Goal: Task Accomplishment & Management: Manage account settings

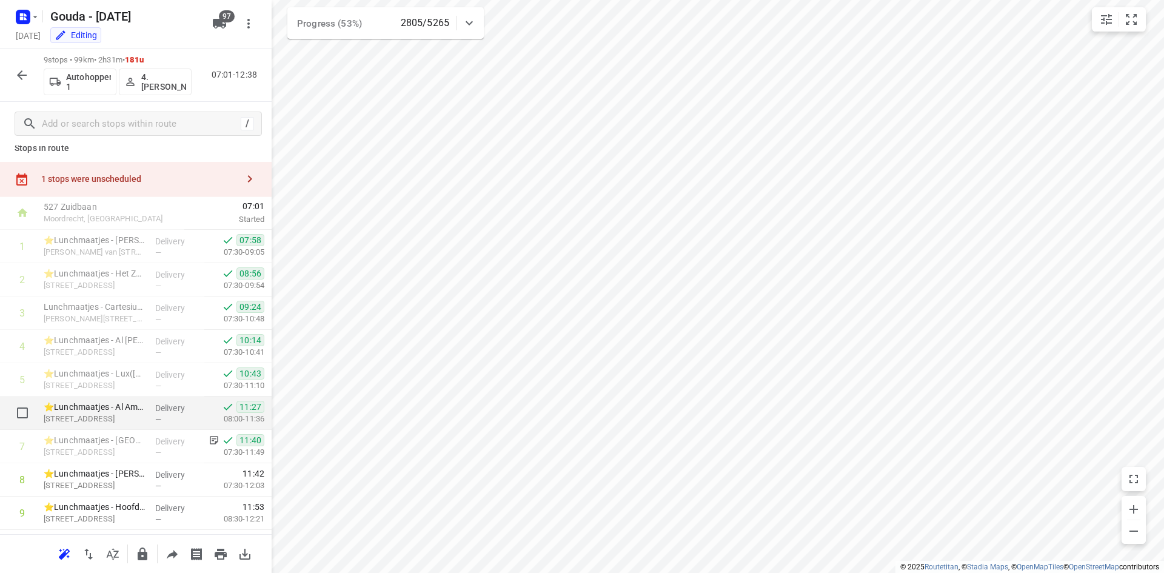
scroll to position [40, 0]
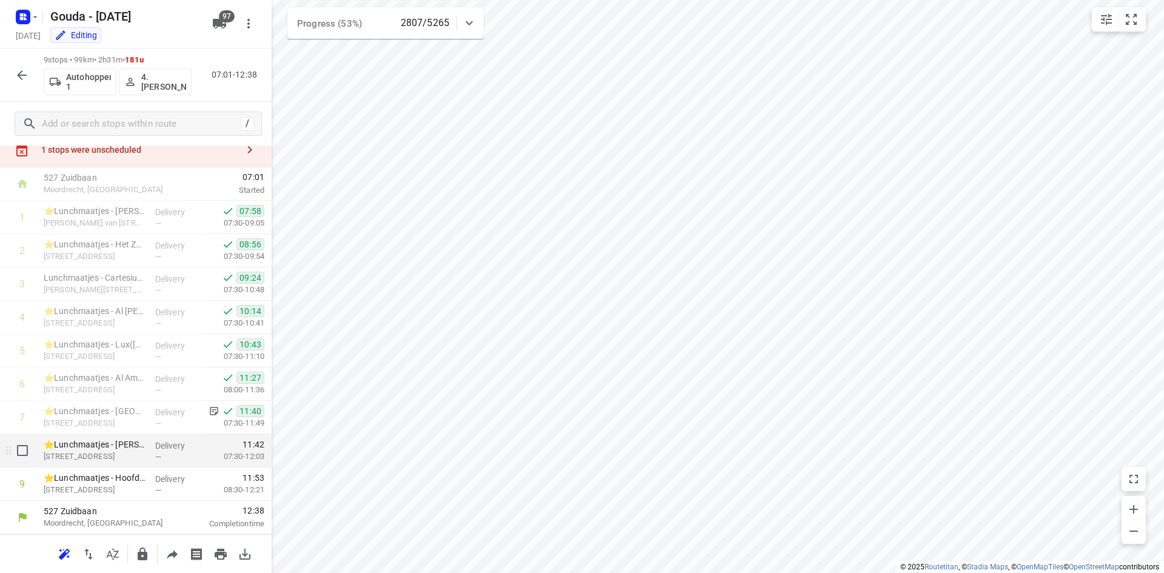
click at [150, 446] on div "Delivery —" at bounding box center [177, 450] width 55 height 33
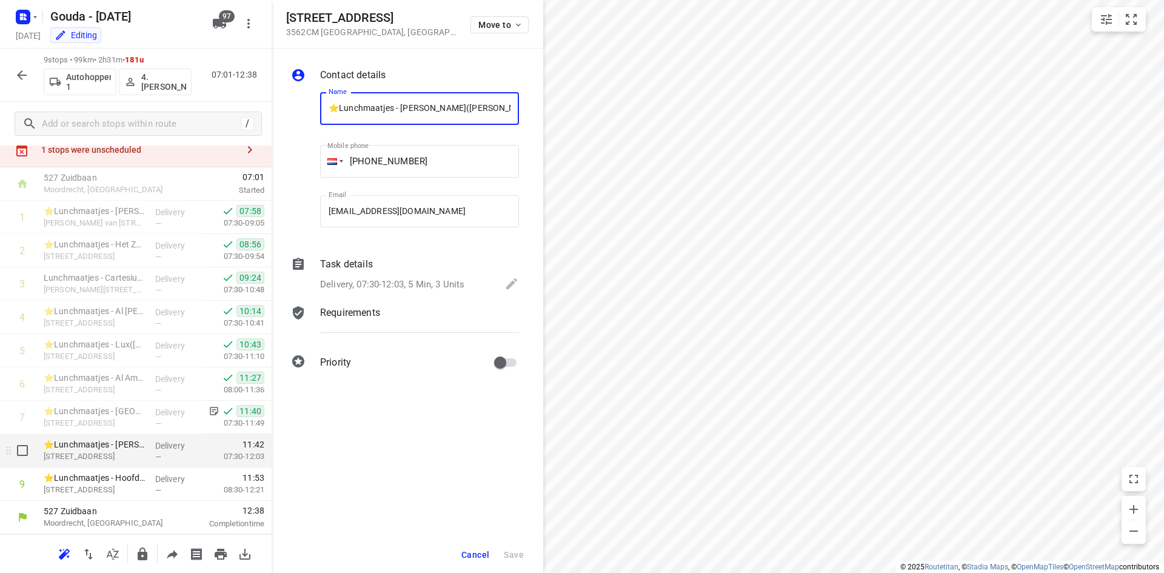
scroll to position [0, 4]
click at [398, 276] on div "Delivery, 07:30-12:03, 5 Min, 3 Units" at bounding box center [419, 284] width 199 height 17
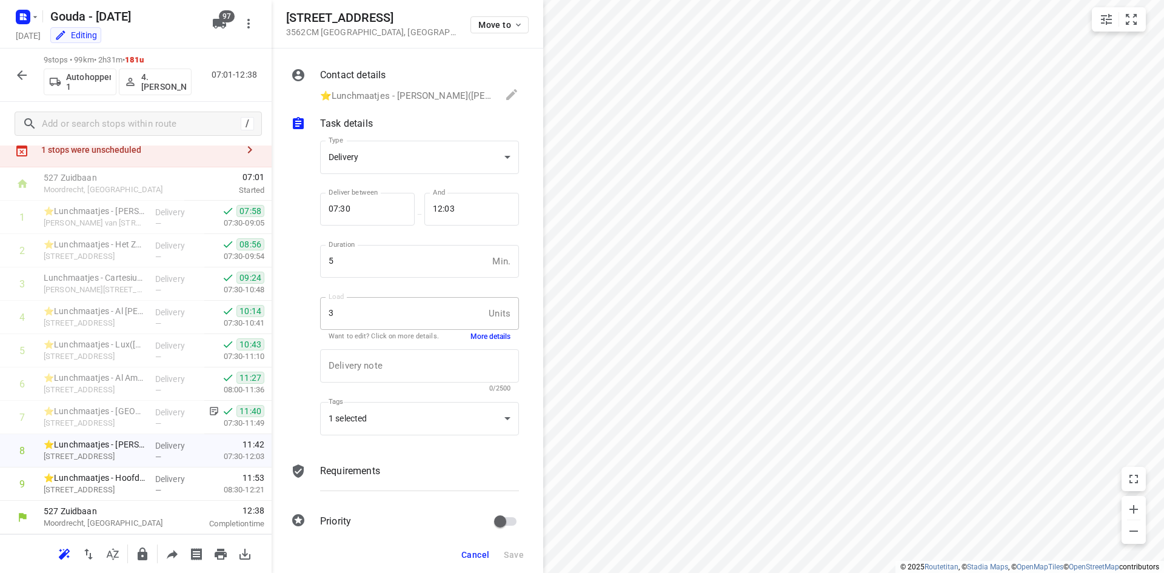
click at [492, 333] on button "More details" at bounding box center [490, 337] width 40 height 10
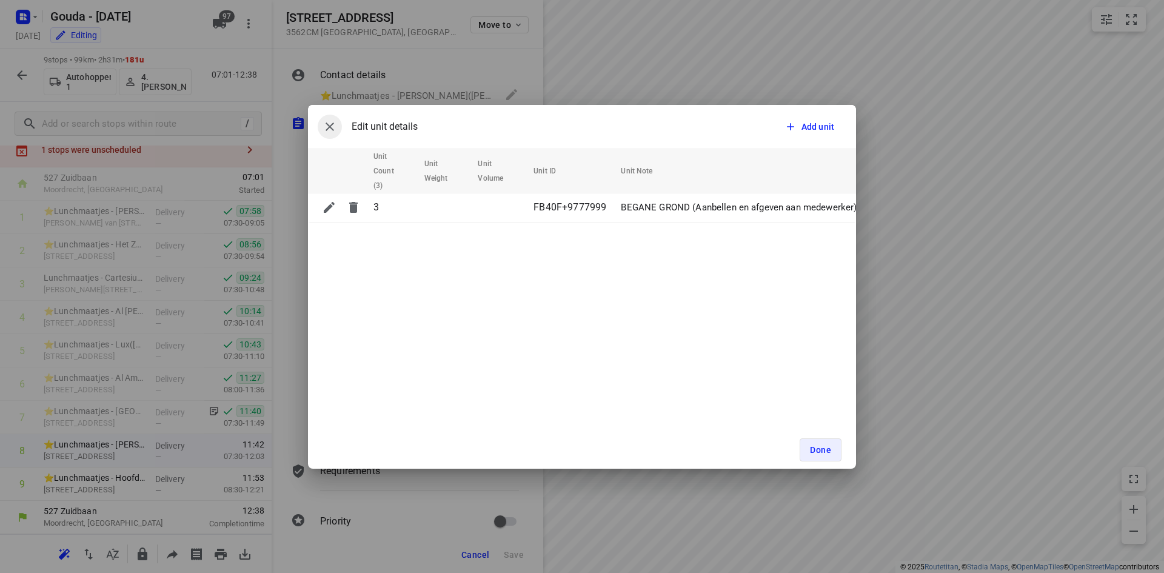
click at [327, 124] on icon "button" at bounding box center [330, 126] width 8 height 8
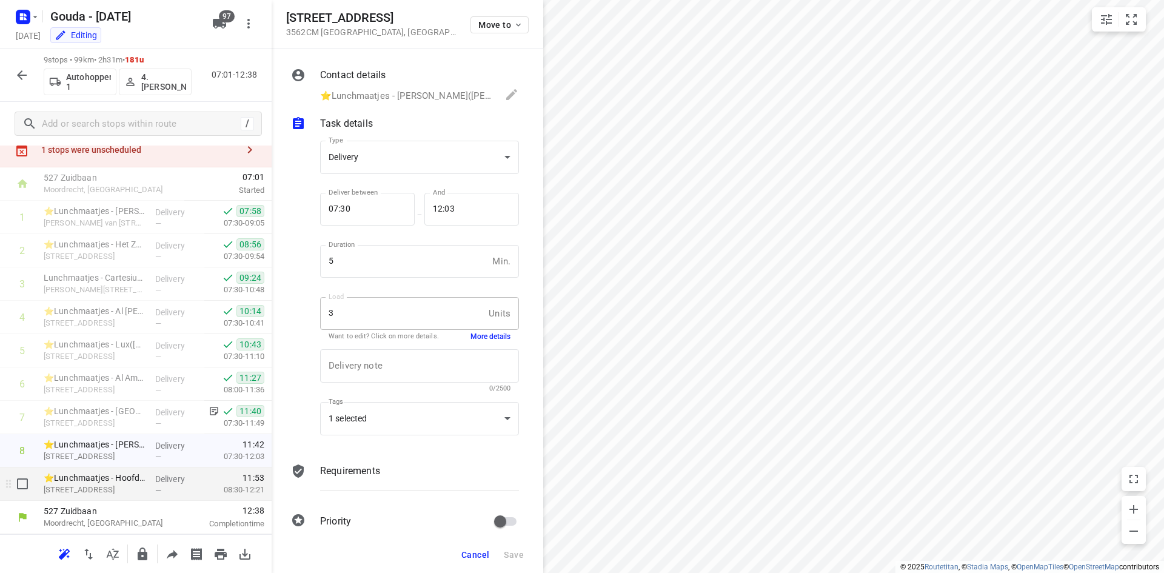
click at [155, 484] on p "Delivery" at bounding box center [177, 479] width 45 height 12
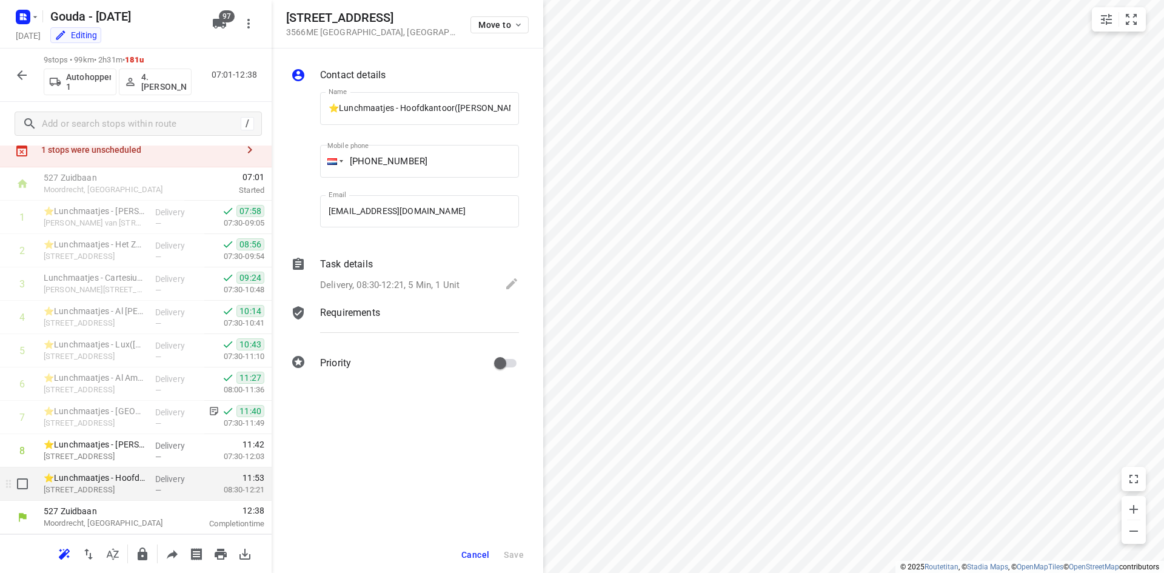
scroll to position [0, 20]
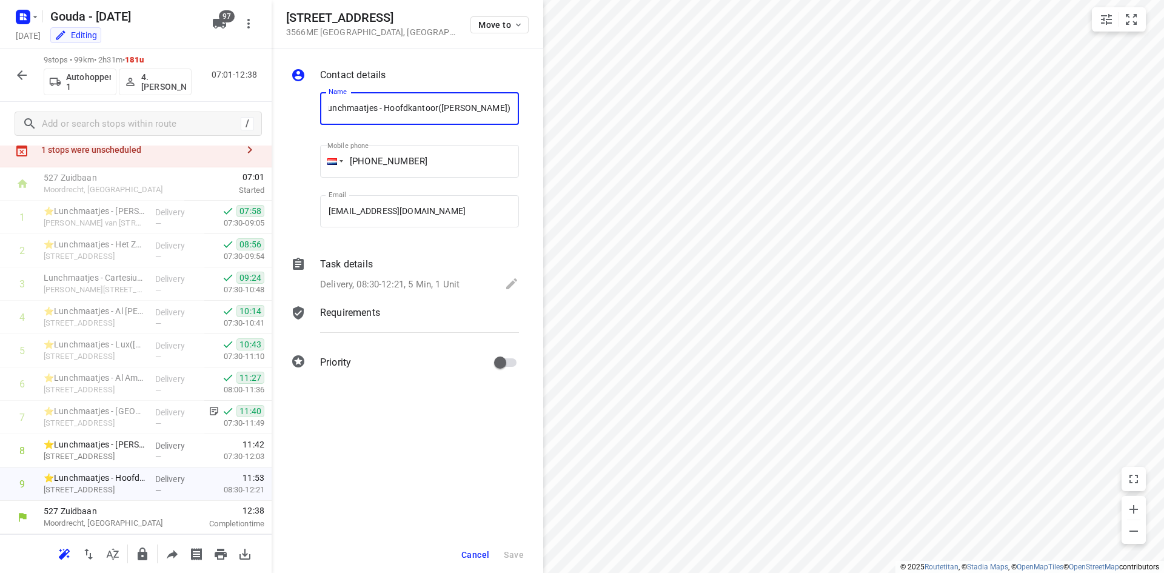
click at [408, 274] on div "Task details Delivery, 08:30-12:21, 5 Min, 1 Unit" at bounding box center [420, 275] width 204 height 41
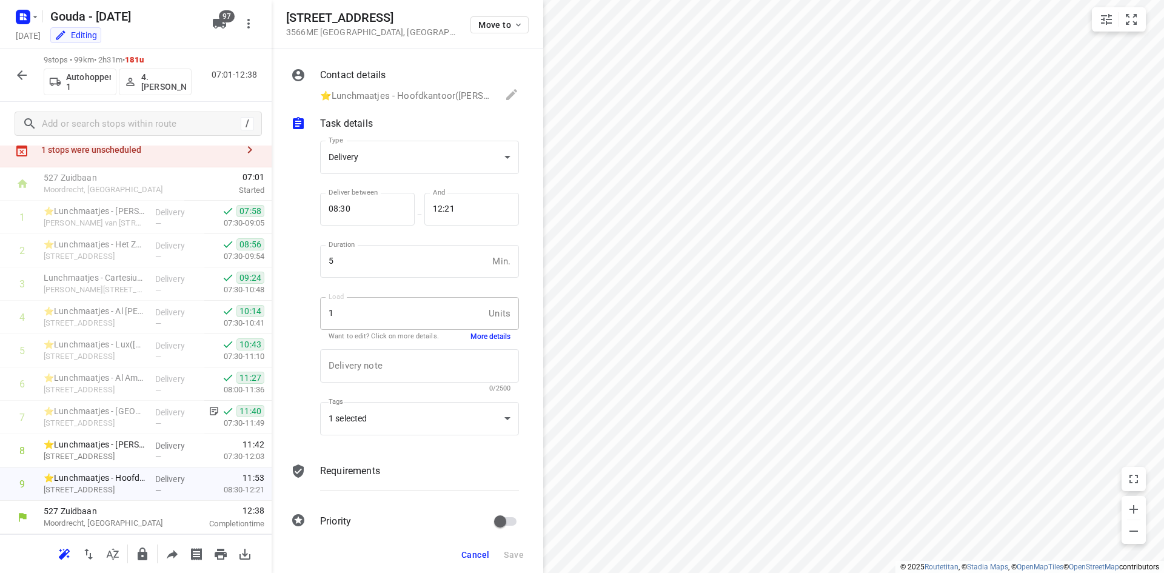
click at [470, 337] on button "More details" at bounding box center [490, 337] width 40 height 10
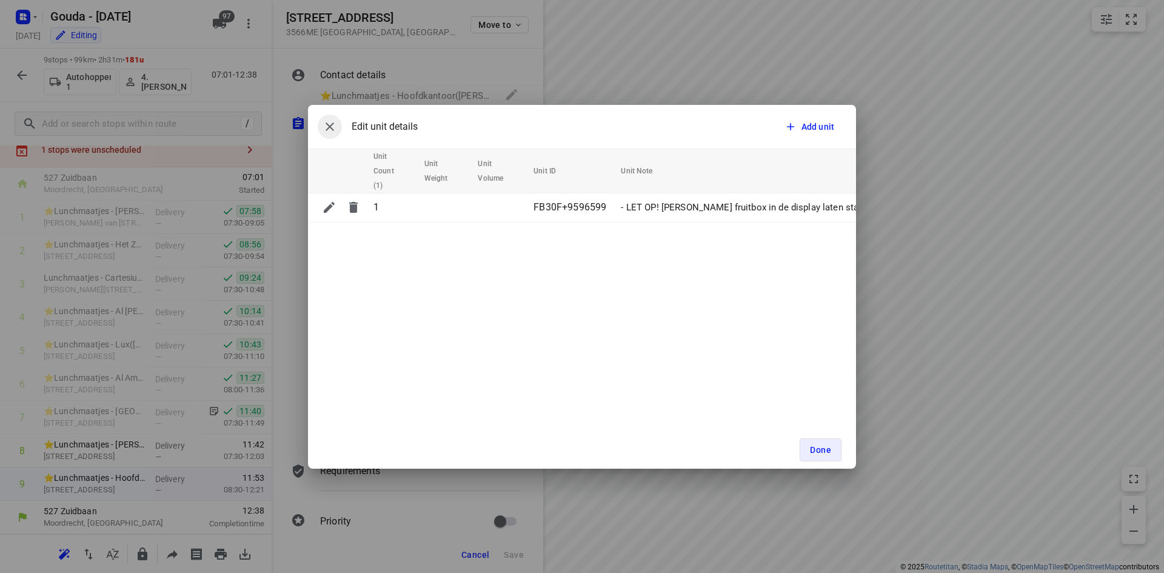
click at [324, 121] on icon "button" at bounding box center [330, 126] width 15 height 15
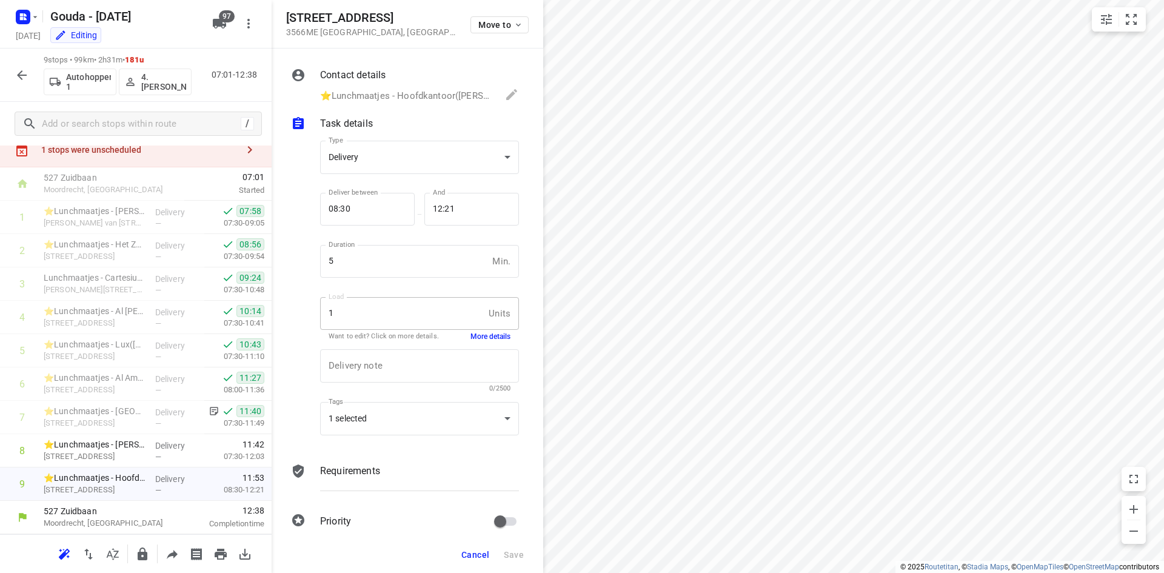
click at [475, 556] on span "Cancel" at bounding box center [475, 555] width 28 height 10
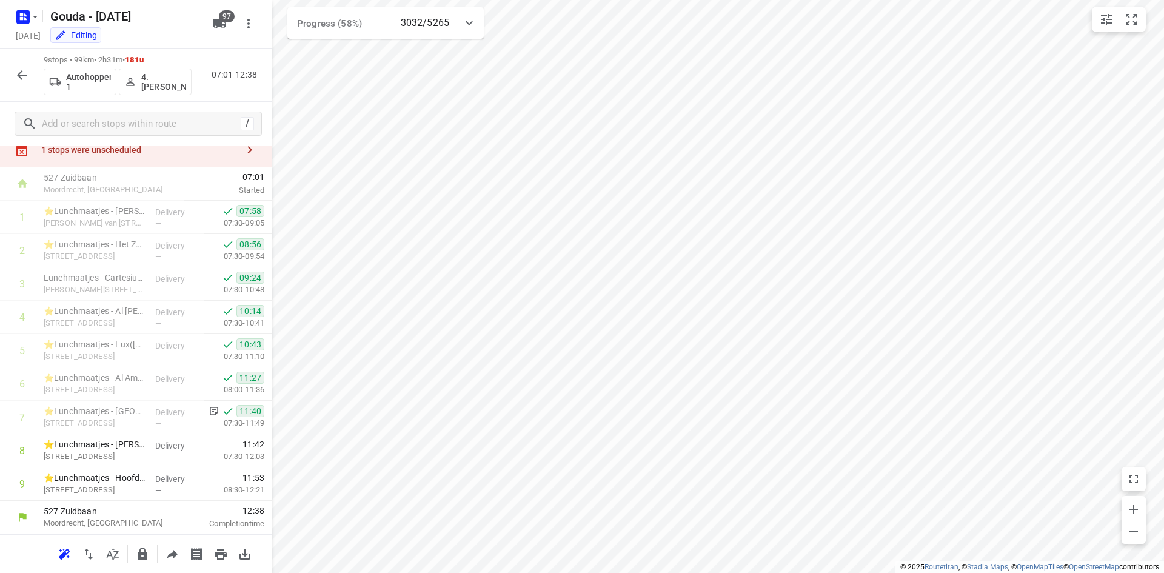
click at [29, 64] on div at bounding box center [22, 75] width 24 height 24
click at [28, 71] on icon "button" at bounding box center [22, 75] width 15 height 15
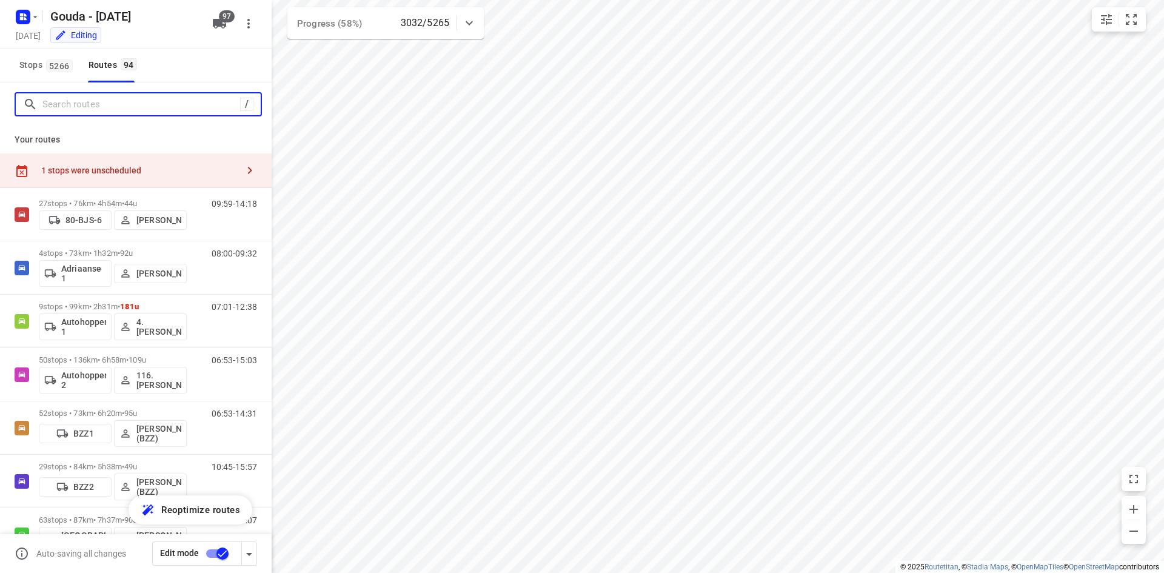
click at [123, 100] on input "Search routes" at bounding box center [141, 104] width 198 height 19
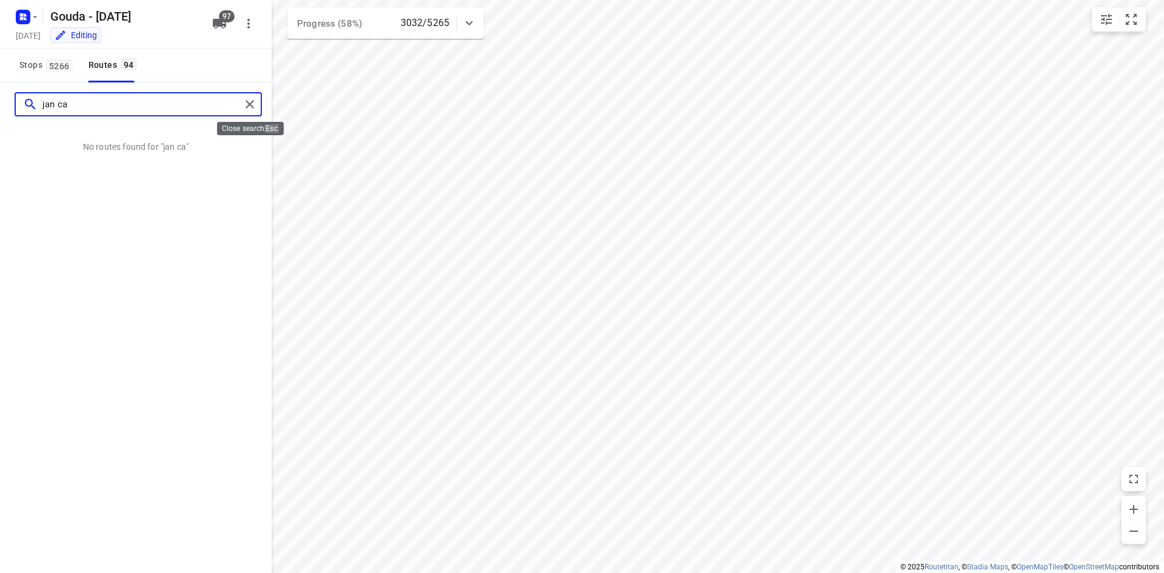
type input "jan ca"
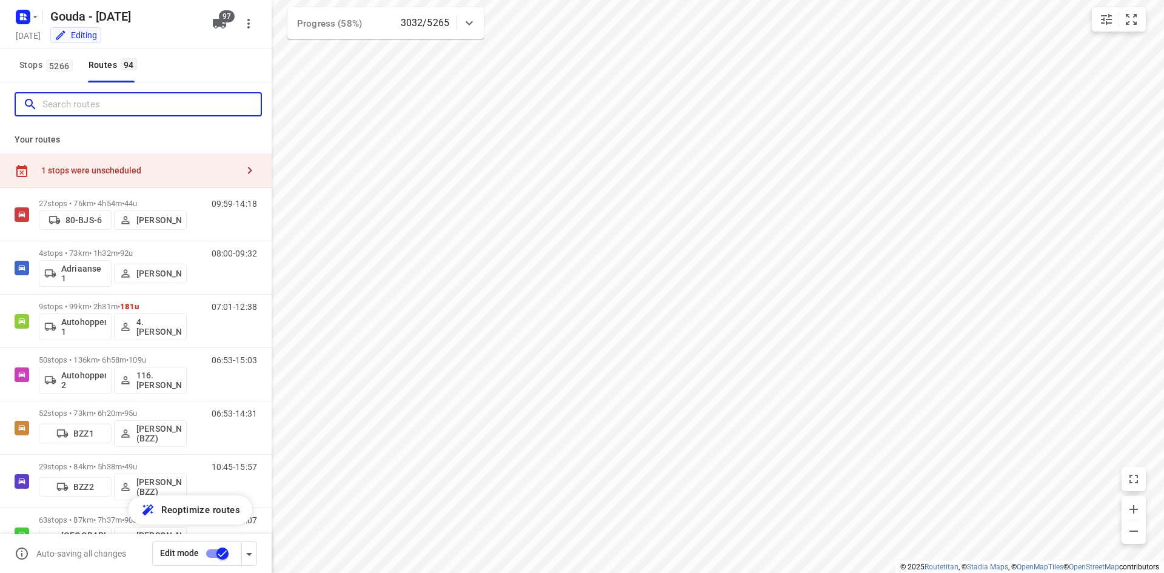
click at [207, 102] on input "Search routes" at bounding box center [151, 104] width 218 height 19
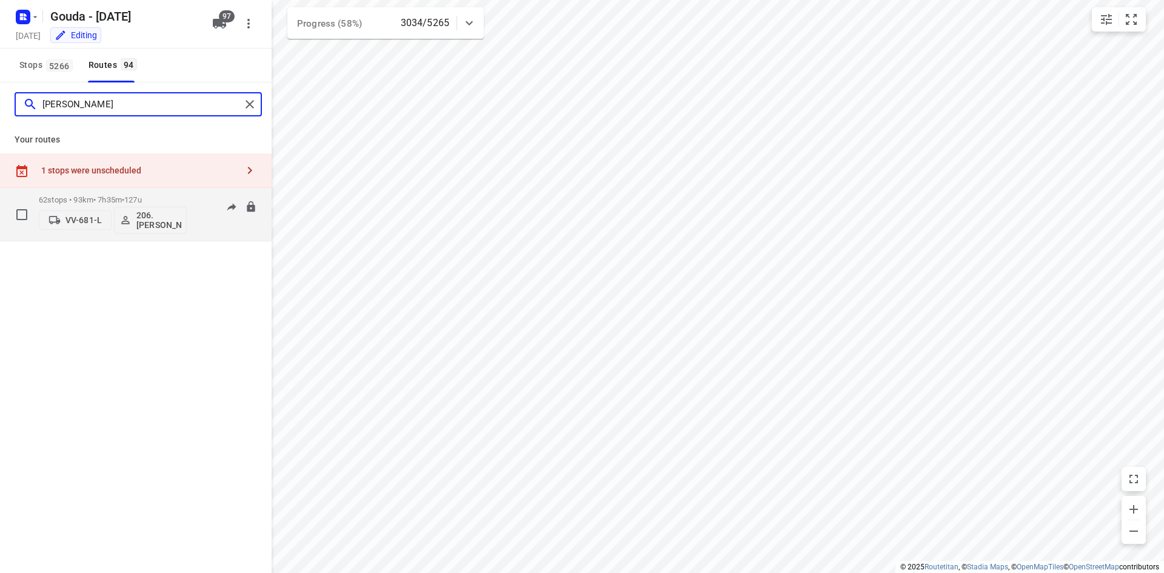
type input "[PERSON_NAME]"
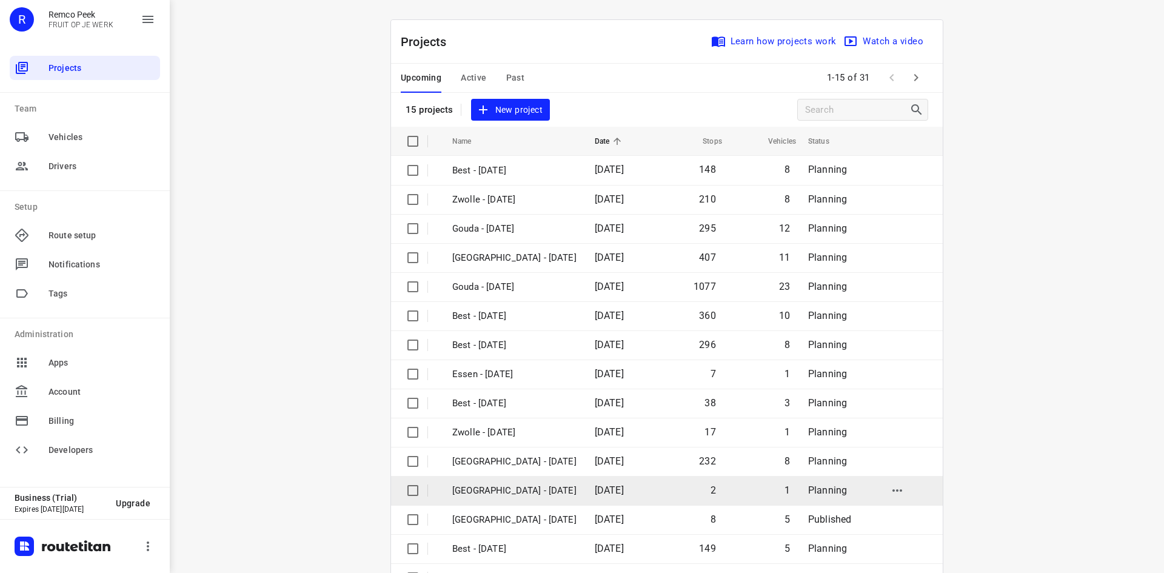
scroll to position [40, 0]
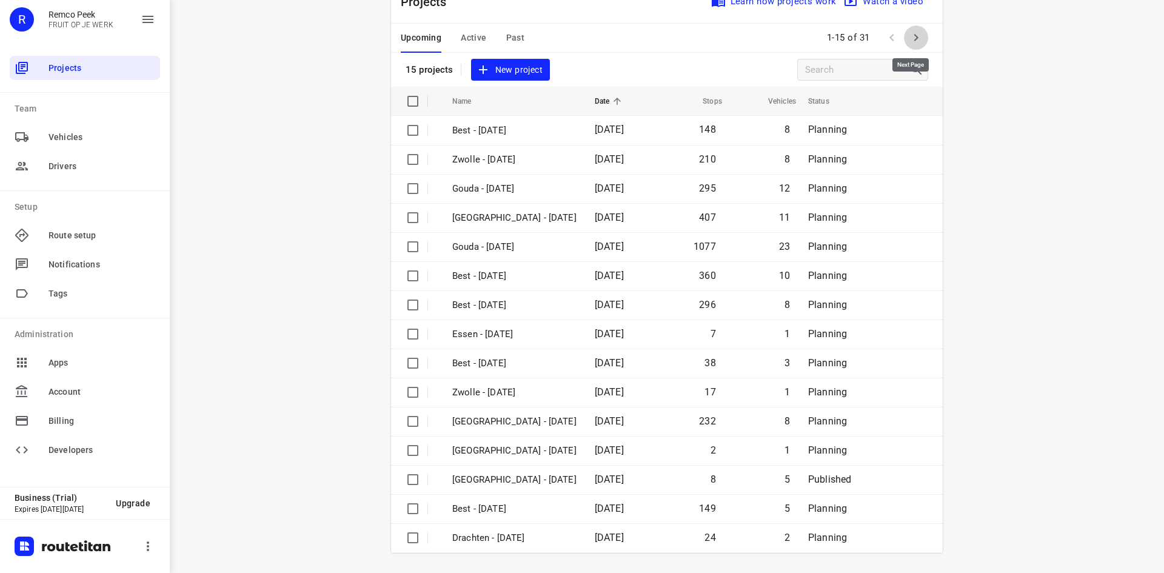
click at [918, 35] on icon "button" at bounding box center [916, 37] width 15 height 15
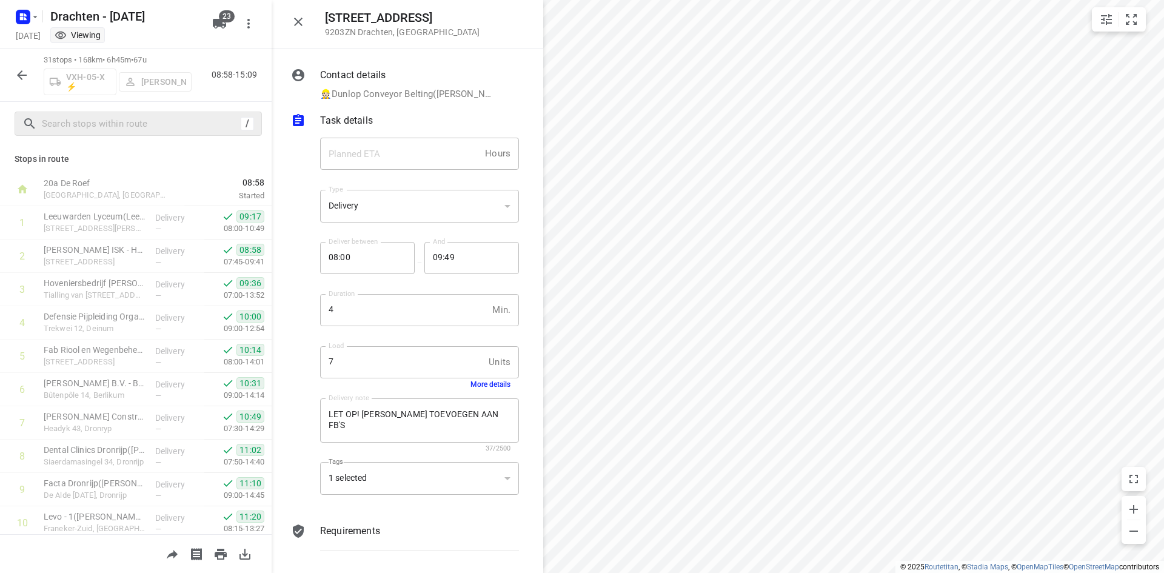
scroll to position [739, 0]
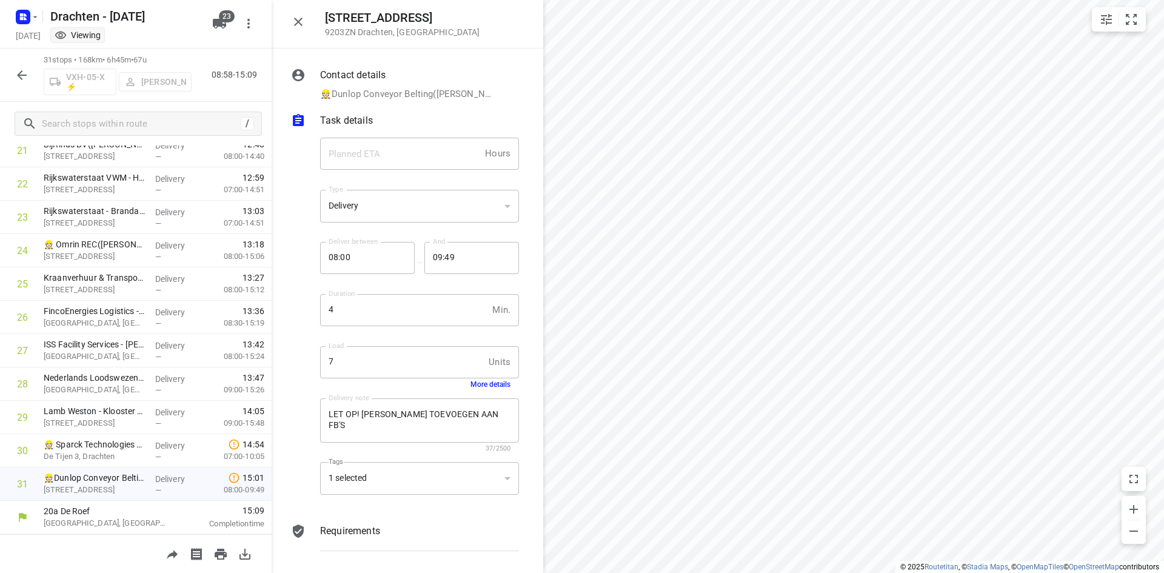
click at [24, 73] on icon "button" at bounding box center [22, 75] width 15 height 15
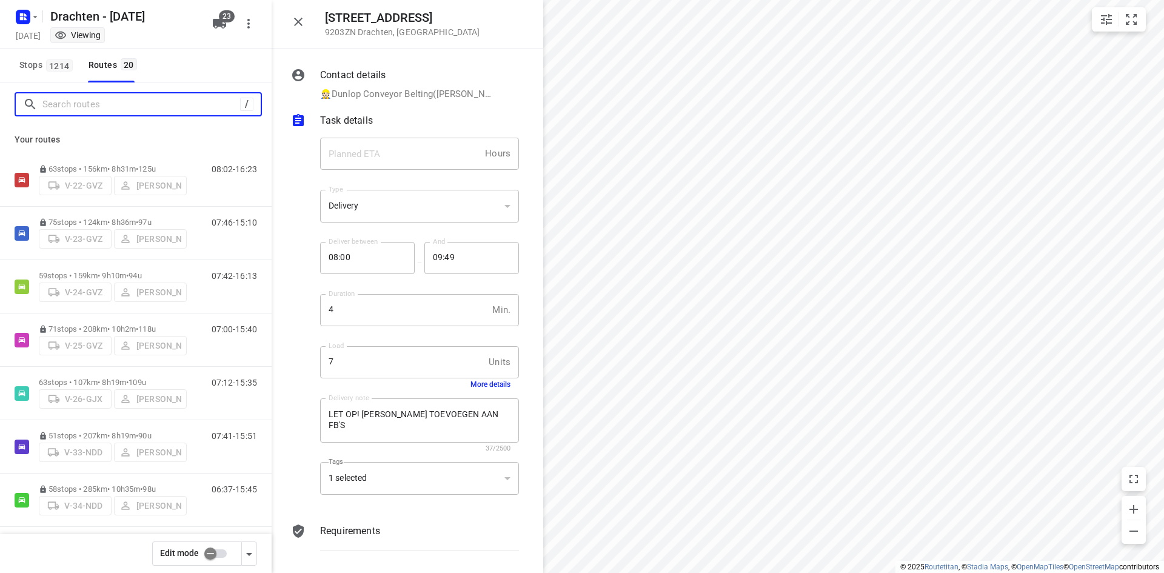
click at [130, 101] on input "Search routes" at bounding box center [141, 104] width 198 height 19
type input "a"
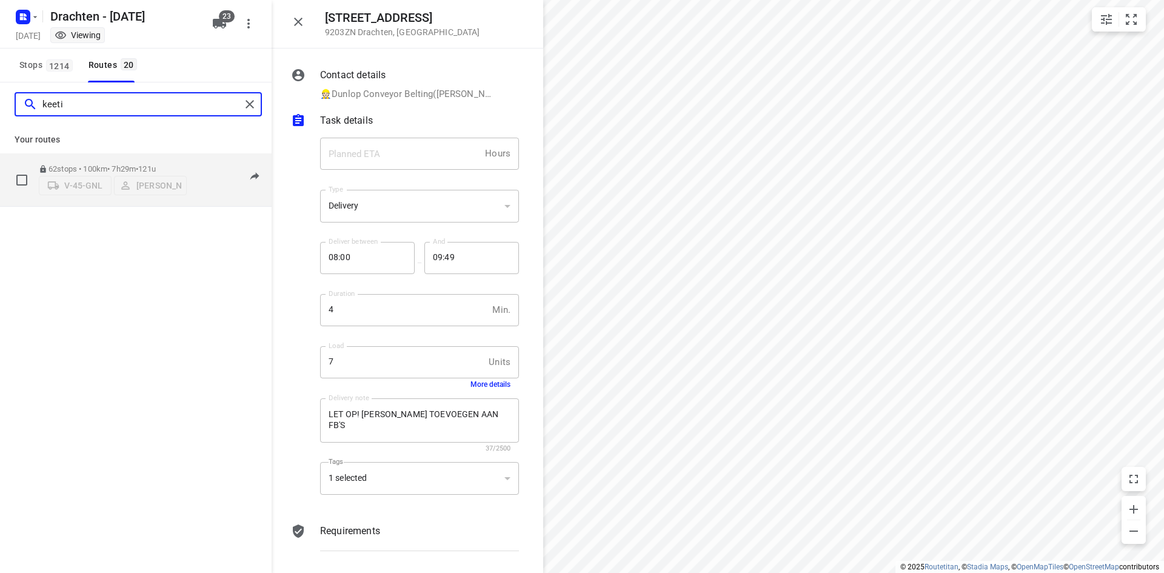
type input "keeti"
click at [121, 159] on div "62 stops • 100km • 7h29m • 121u V-45-GNL Keeti Neijman" at bounding box center [113, 179] width 148 height 43
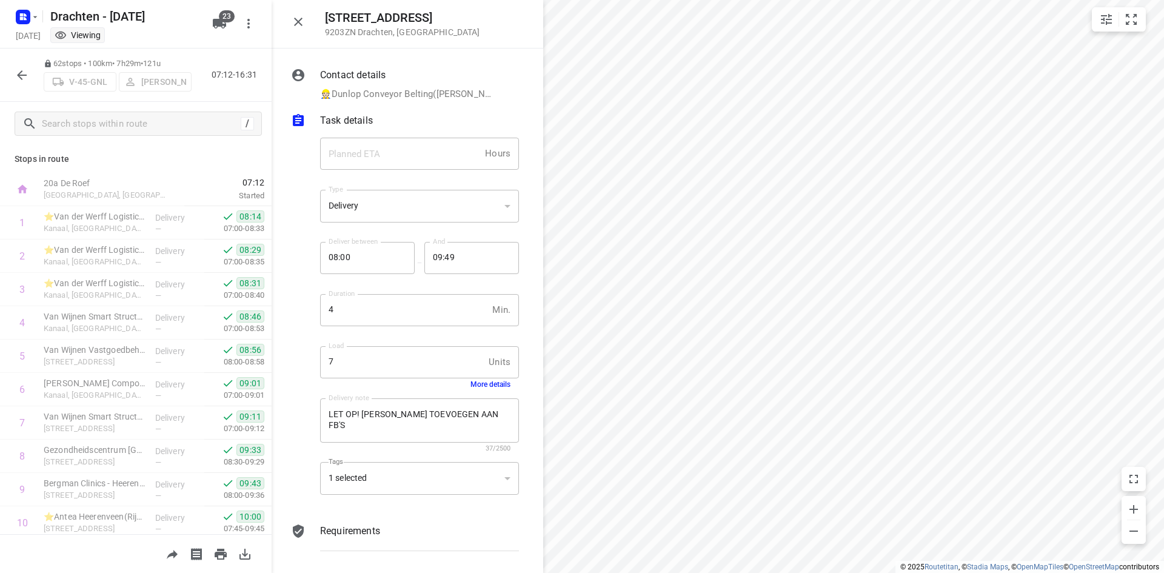
click at [300, 23] on icon "button" at bounding box center [298, 22] width 8 height 8
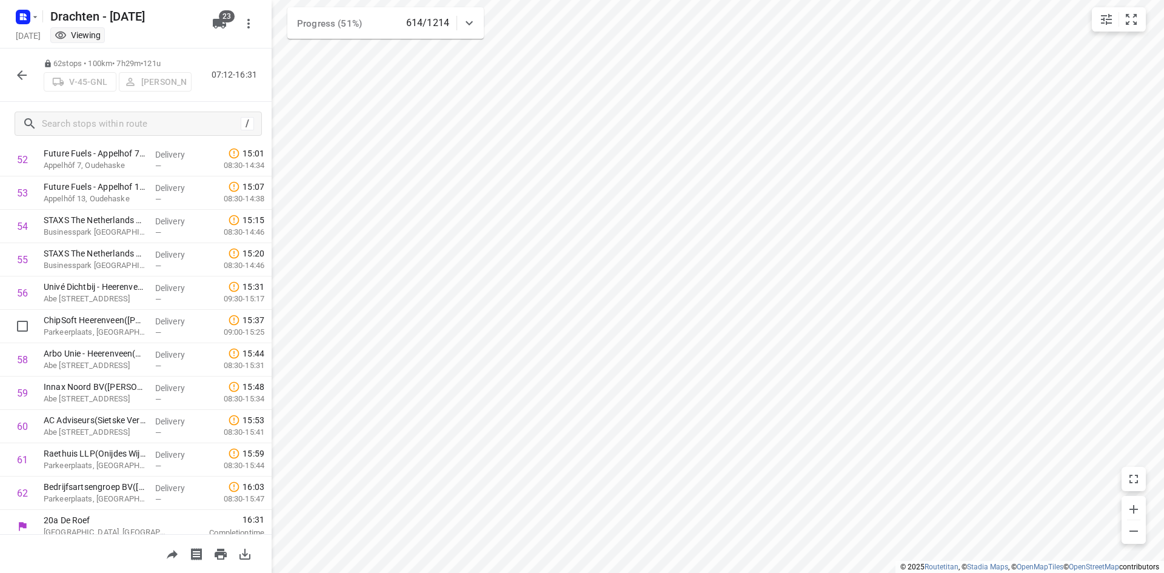
scroll to position [1773, 0]
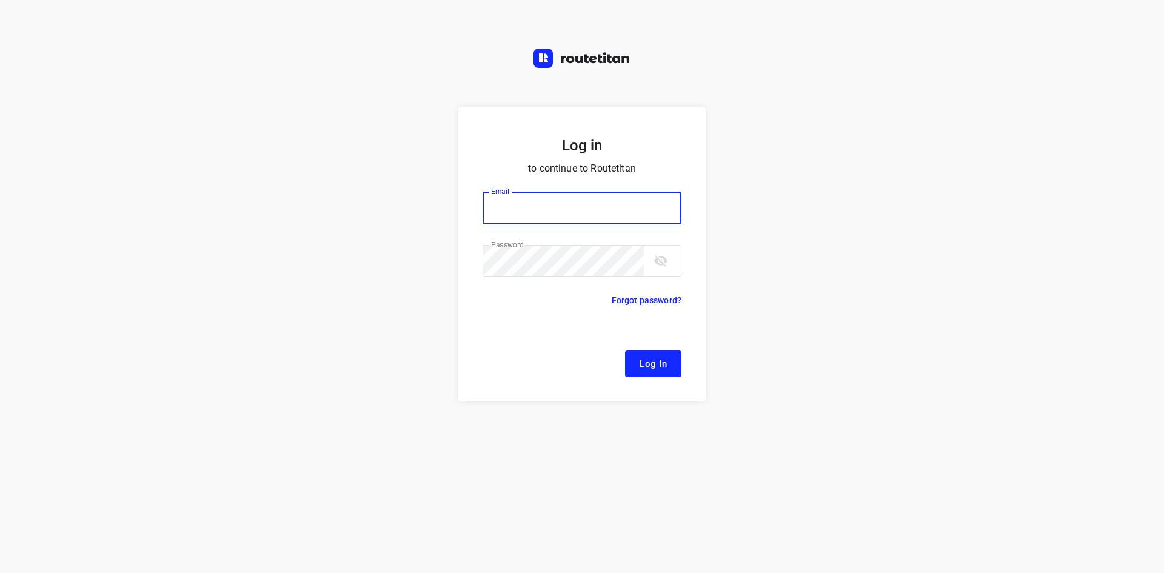
type input "[EMAIL_ADDRESS][DOMAIN_NAME]"
click at [657, 340] on form "Log in to continue to Routetitan Email [EMAIL_ADDRESS][DOMAIN_NAME] Email ​ Pas…" at bounding box center [581, 254] width 247 height 295
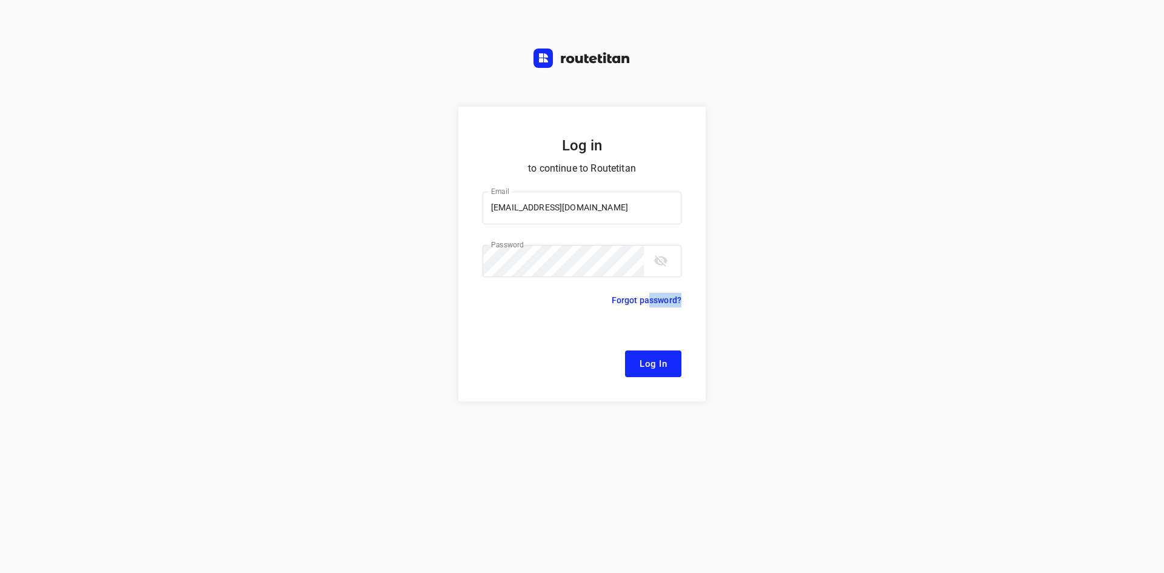
click at [660, 361] on span "Log In" at bounding box center [653, 364] width 27 height 16
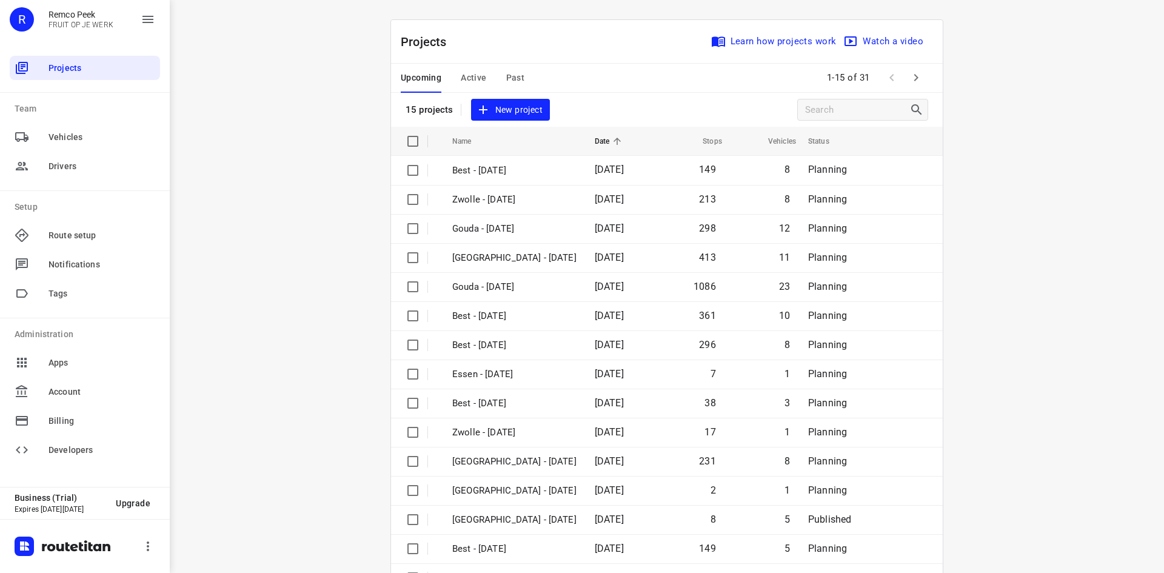
click at [465, 76] on span "Active" at bounding box center [473, 77] width 25 height 15
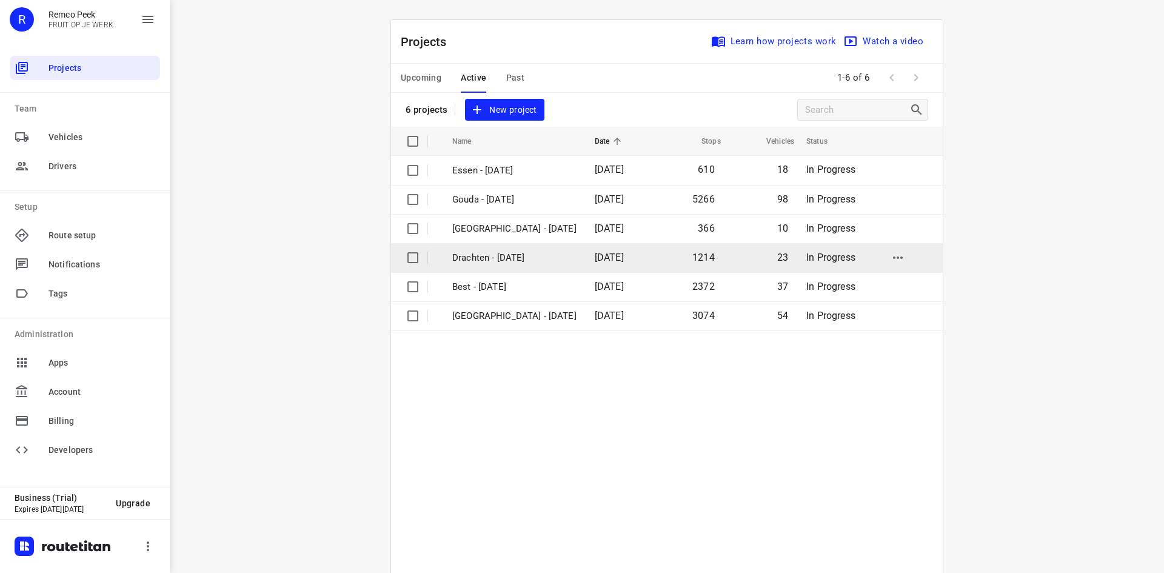
click at [480, 267] on td "Drachten - [DATE]" at bounding box center [512, 257] width 145 height 29
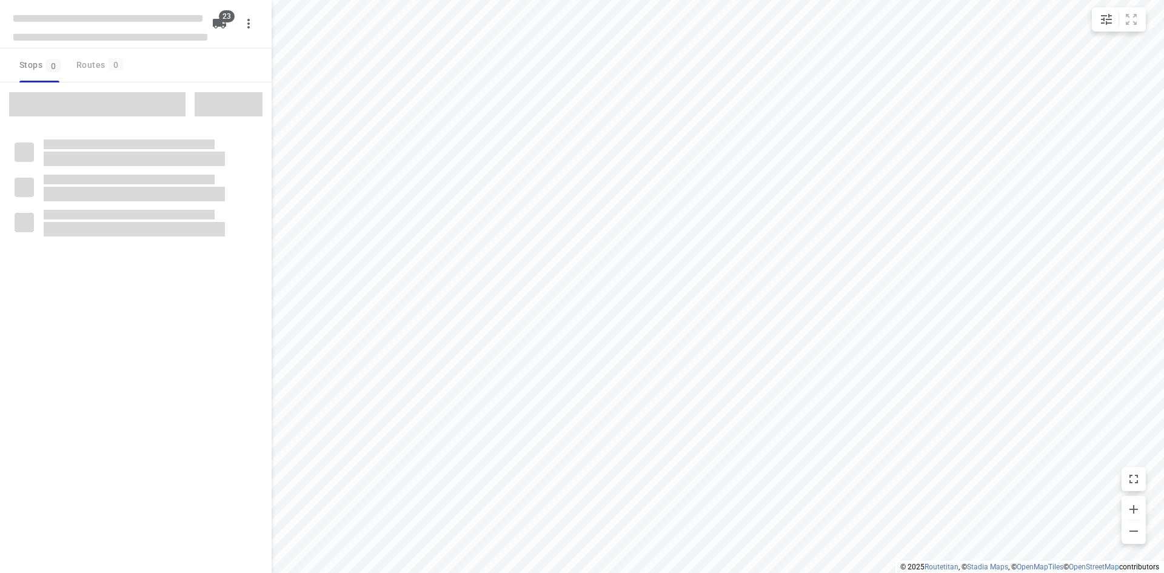
checkbox input "true"
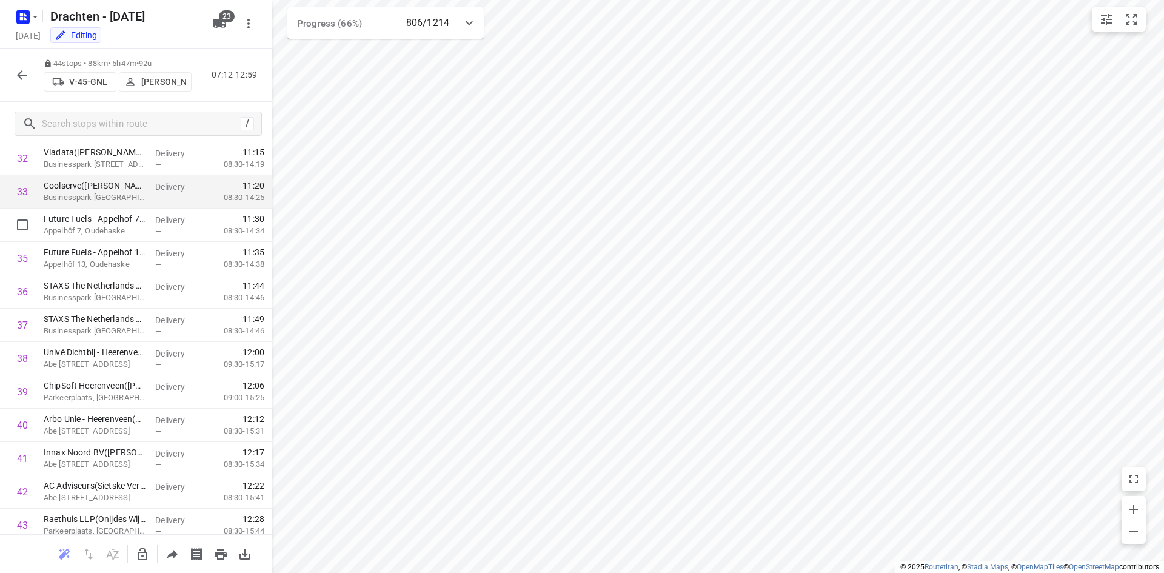
scroll to position [1172, 0]
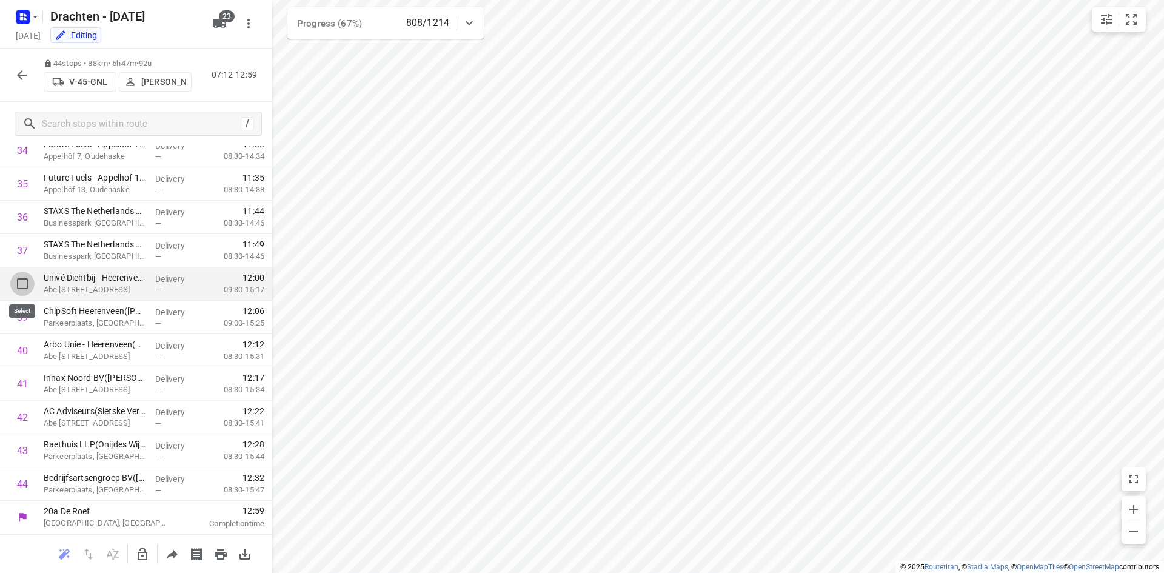
click at [22, 280] on input "checkbox" at bounding box center [22, 284] width 24 height 24
checkbox input "true"
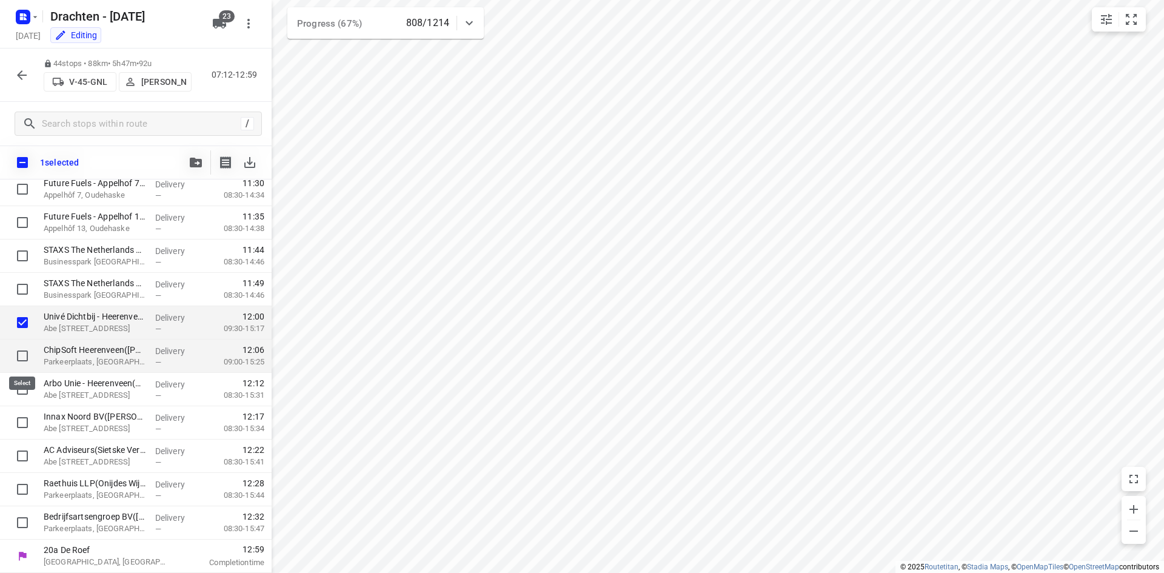
click at [18, 349] on input "checkbox" at bounding box center [22, 356] width 24 height 24
checkbox input "true"
drag, startPoint x: 20, startPoint y: 390, endPoint x: 19, endPoint y: 415, distance: 24.3
click at [19, 390] on input "checkbox" at bounding box center [22, 389] width 24 height 24
checkbox input "true"
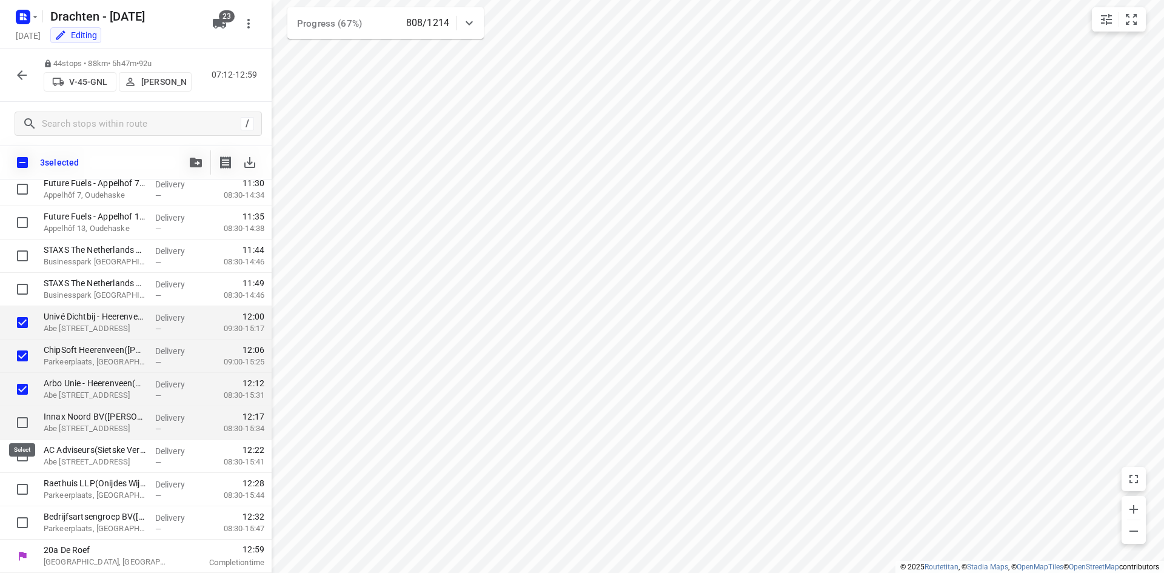
click at [17, 431] on input "checkbox" at bounding box center [22, 422] width 24 height 24
checkbox input "true"
click at [21, 461] on input "checkbox" at bounding box center [22, 456] width 24 height 24
checkbox input "true"
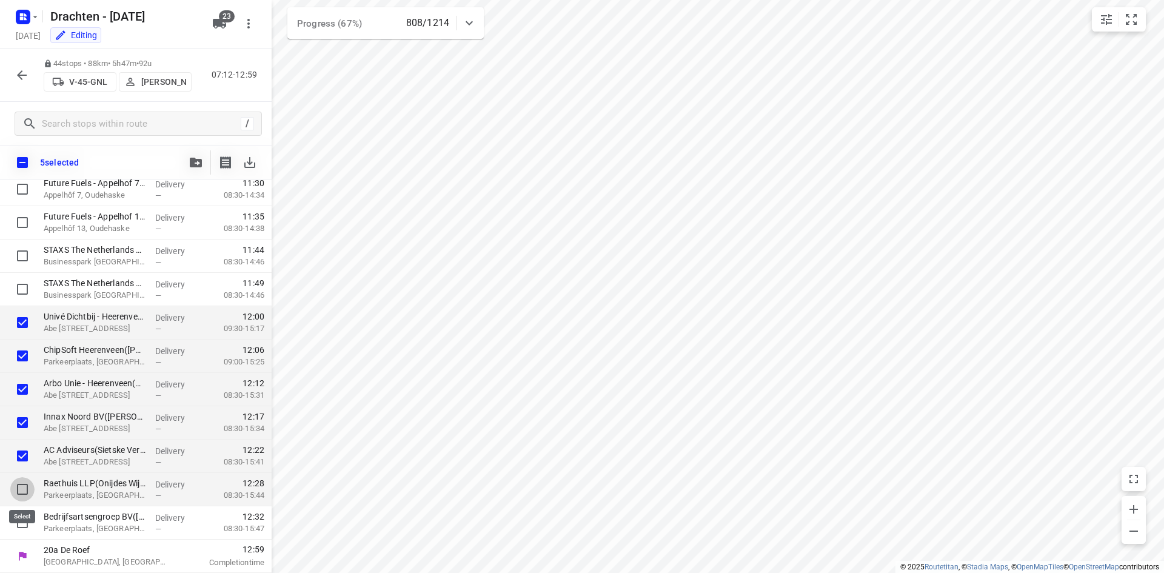
click at [25, 490] on input "checkbox" at bounding box center [22, 489] width 24 height 24
checkbox input "true"
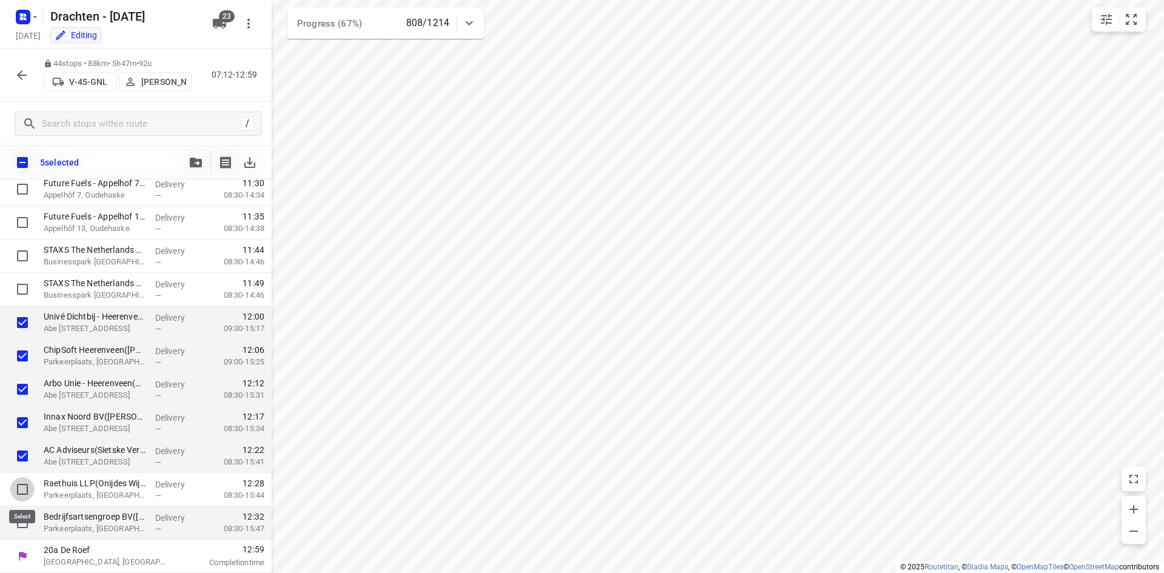
click at [25, 521] on input "checkbox" at bounding box center [22, 522] width 24 height 24
checkbox input "true"
click at [20, 161] on input "checkbox" at bounding box center [22, 162] width 25 height 25
checkbox input "true"
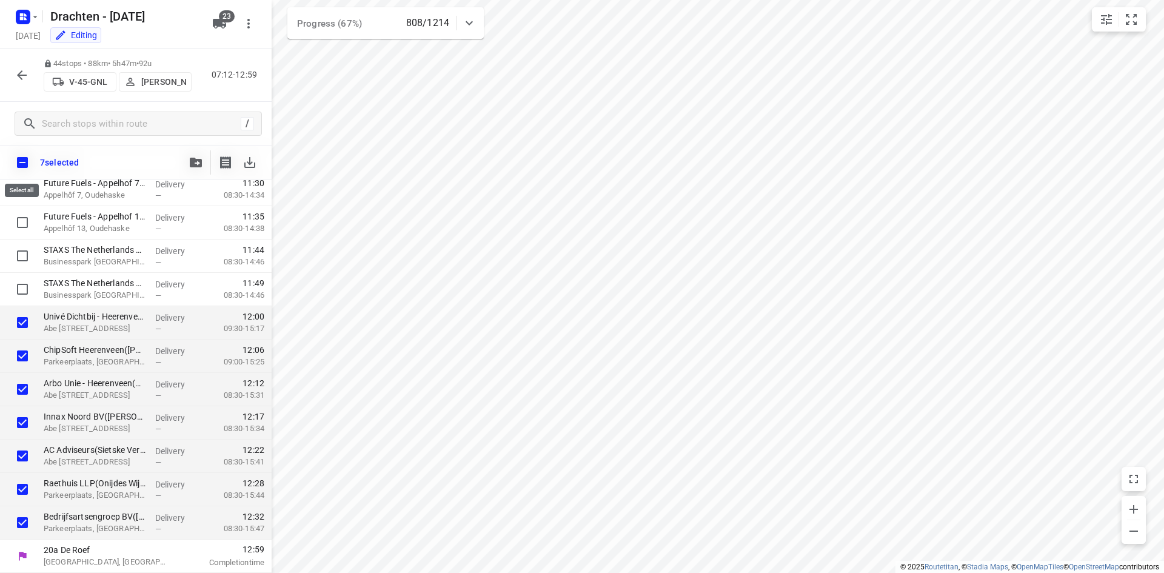
checkbox input "true"
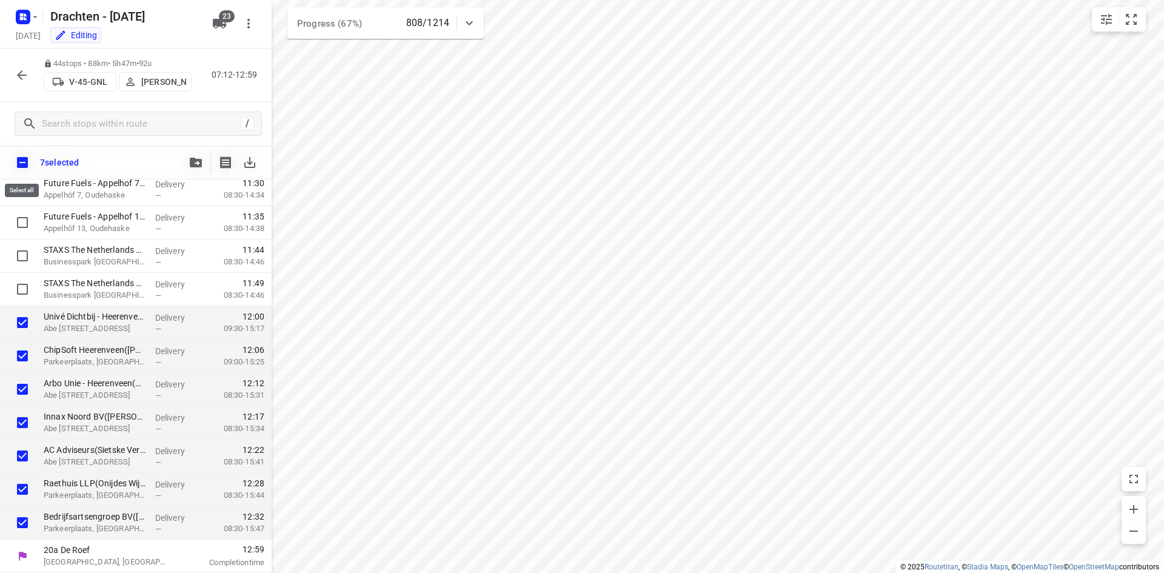
checkbox input "true"
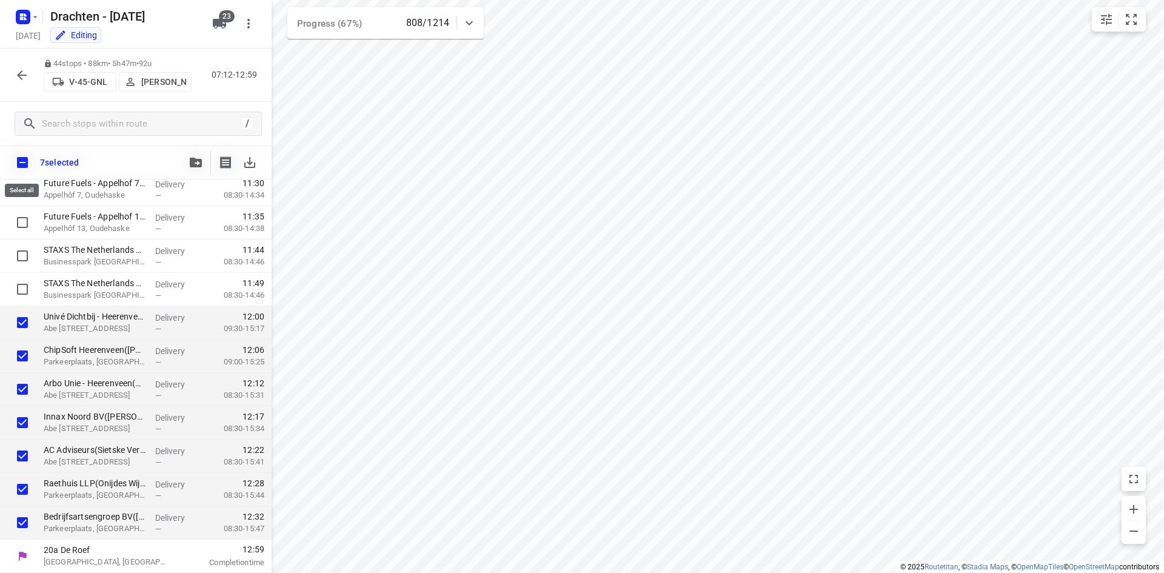
checkbox input "true"
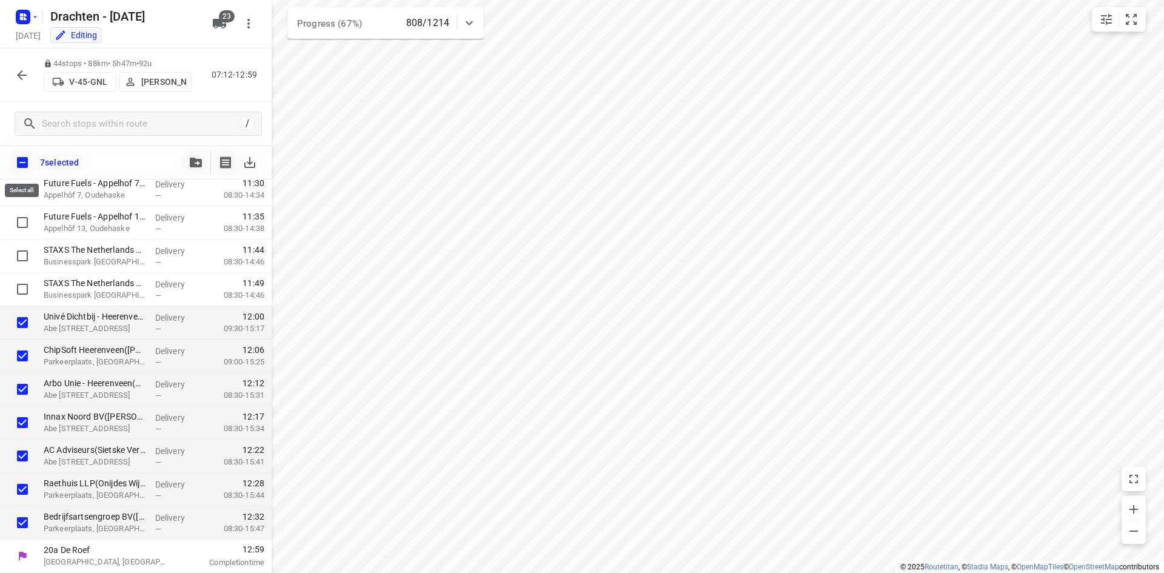
checkbox input "true"
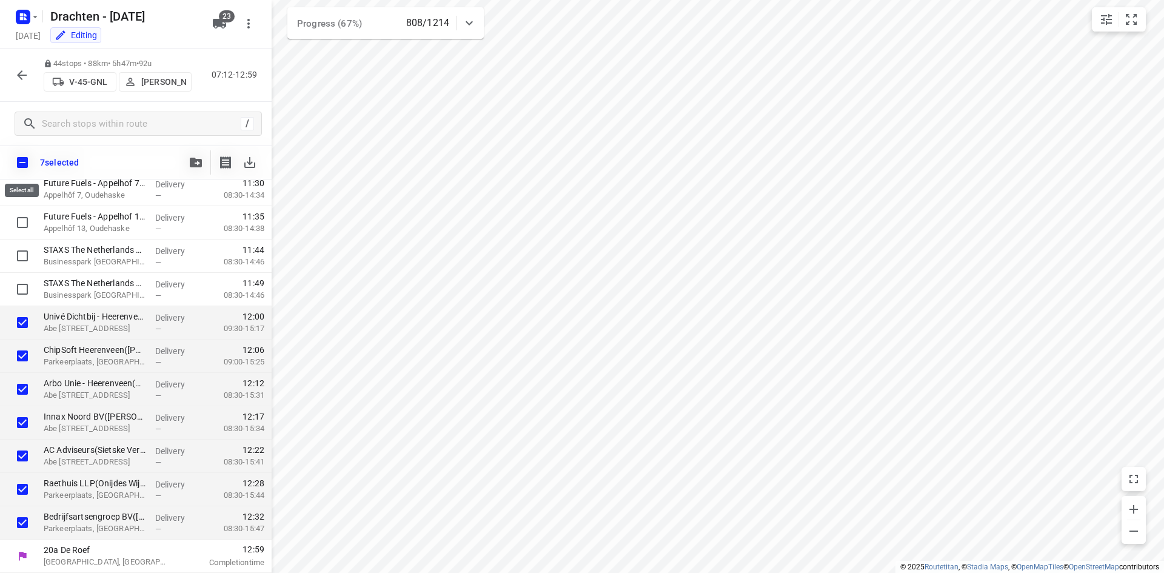
checkbox input "true"
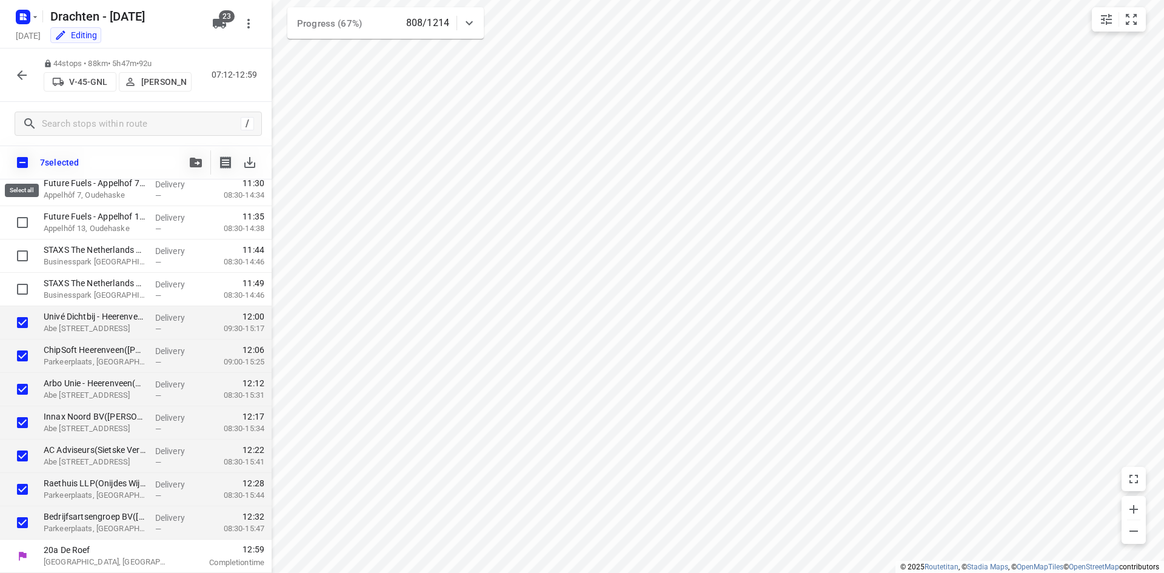
checkbox input "true"
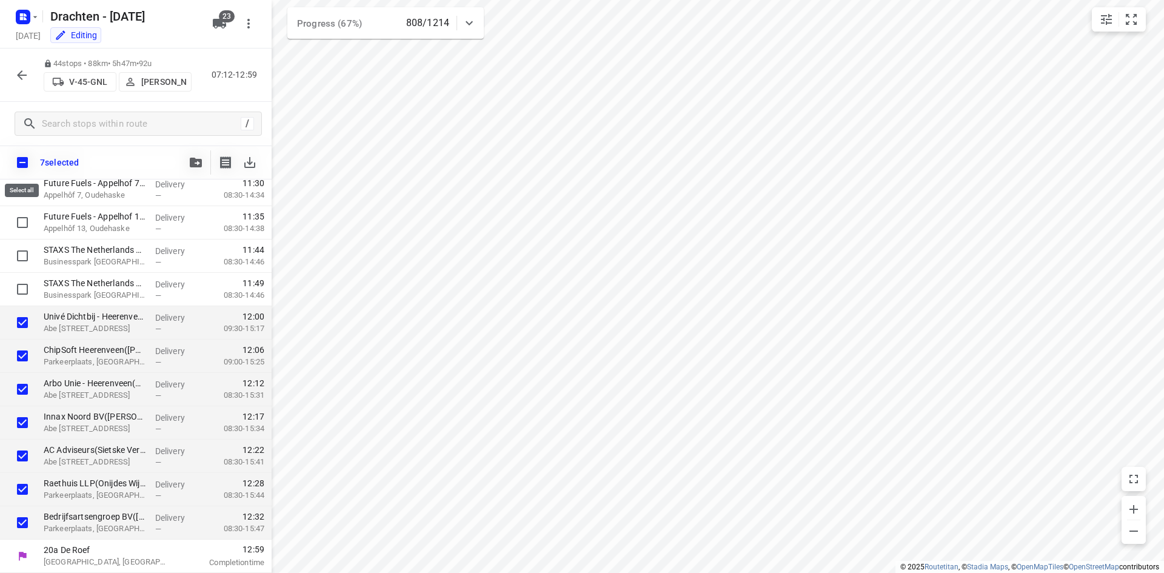
checkbox input "true"
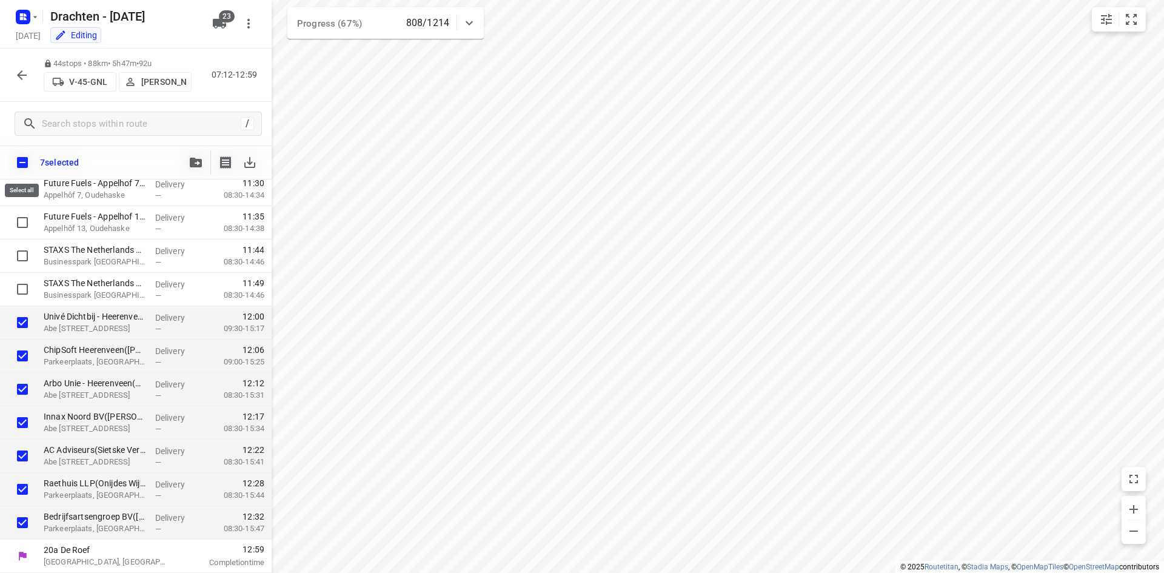
checkbox input "true"
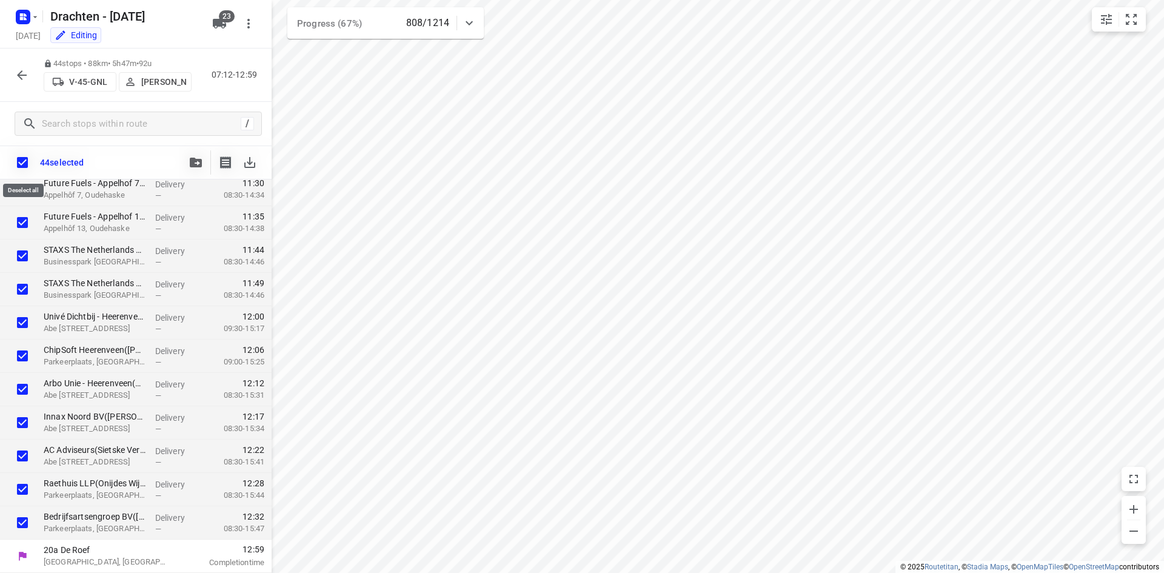
click at [18, 153] on input "checkbox" at bounding box center [22, 162] width 25 height 25
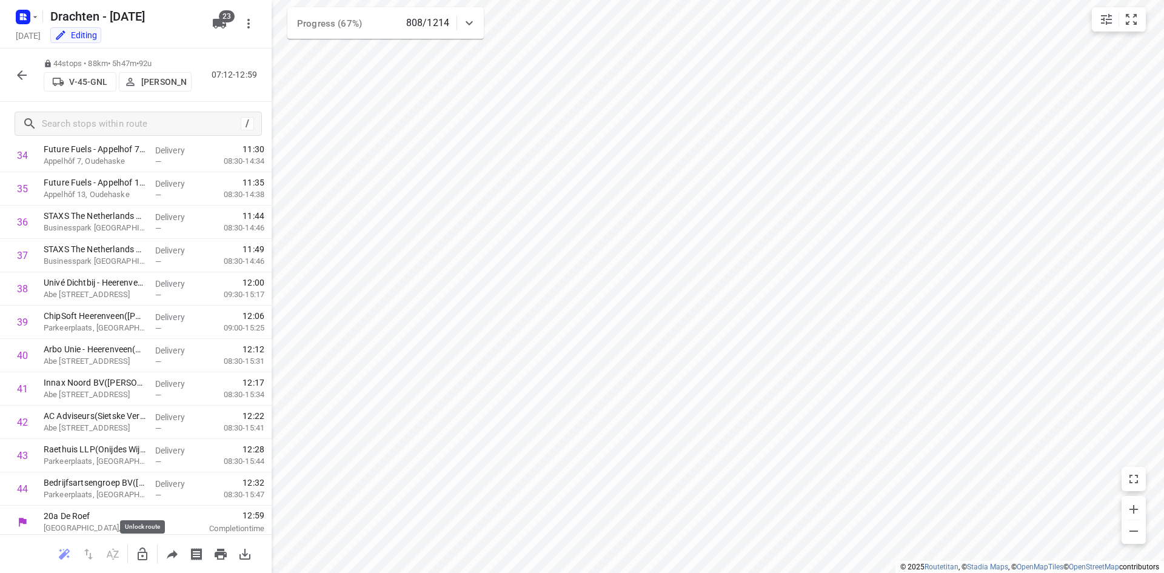
click at [149, 558] on icon "button" at bounding box center [142, 554] width 15 height 15
click at [24, 488] on input "checkbox" at bounding box center [22, 489] width 24 height 24
checkbox input "true"
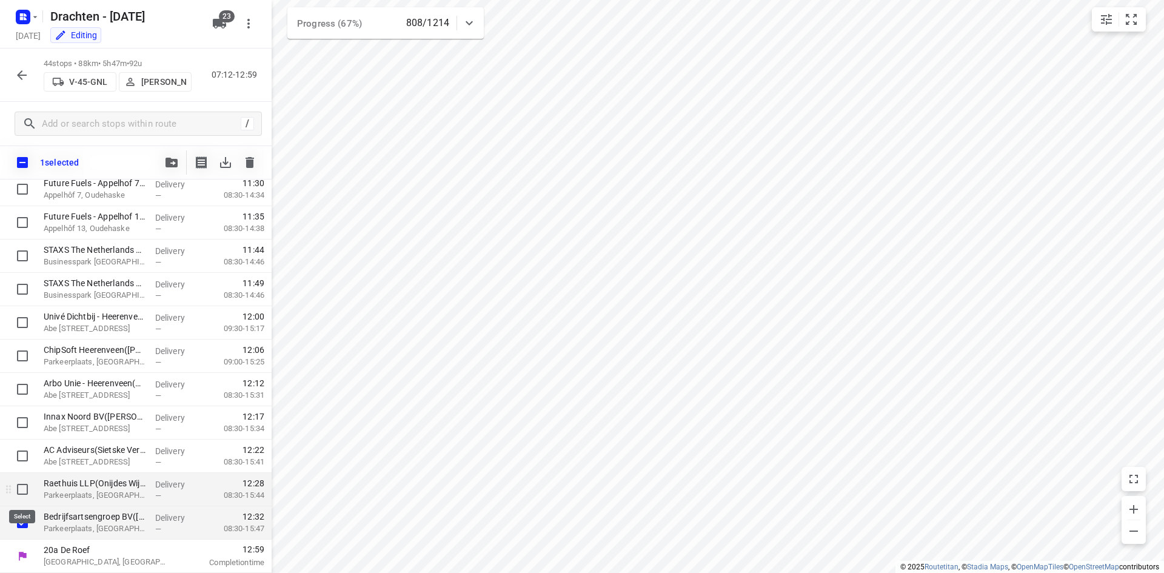
click at [24, 487] on input "checkbox" at bounding box center [22, 489] width 24 height 24
checkbox input "true"
click at [24, 458] on input "checkbox" at bounding box center [22, 456] width 24 height 24
checkbox input "true"
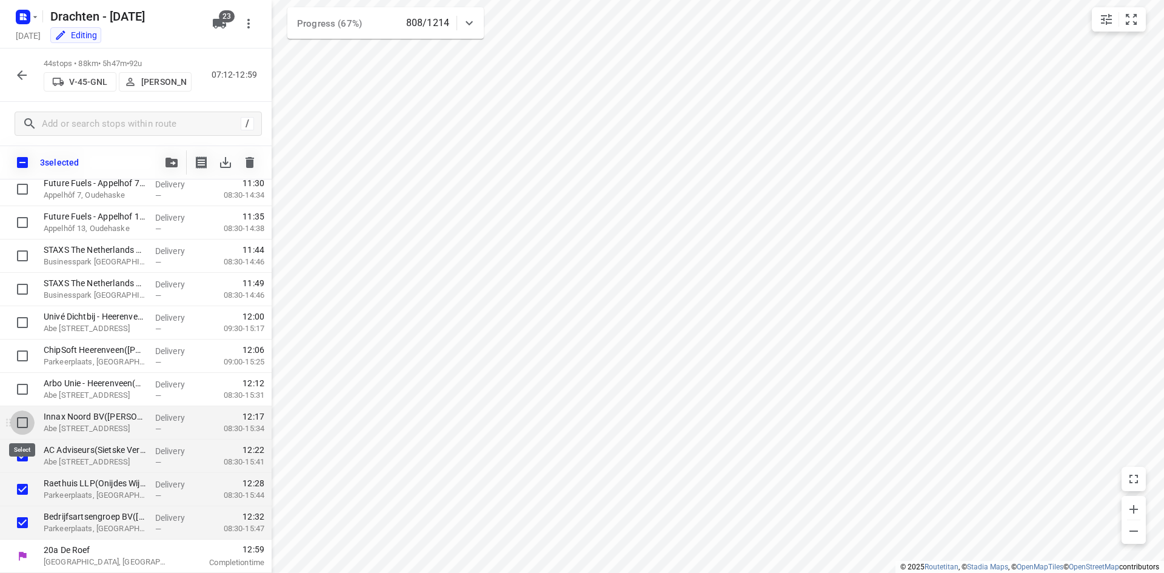
click at [24, 416] on input "checkbox" at bounding box center [22, 422] width 24 height 24
checkbox input "true"
click at [24, 383] on input "checkbox" at bounding box center [22, 389] width 24 height 24
checkbox input "true"
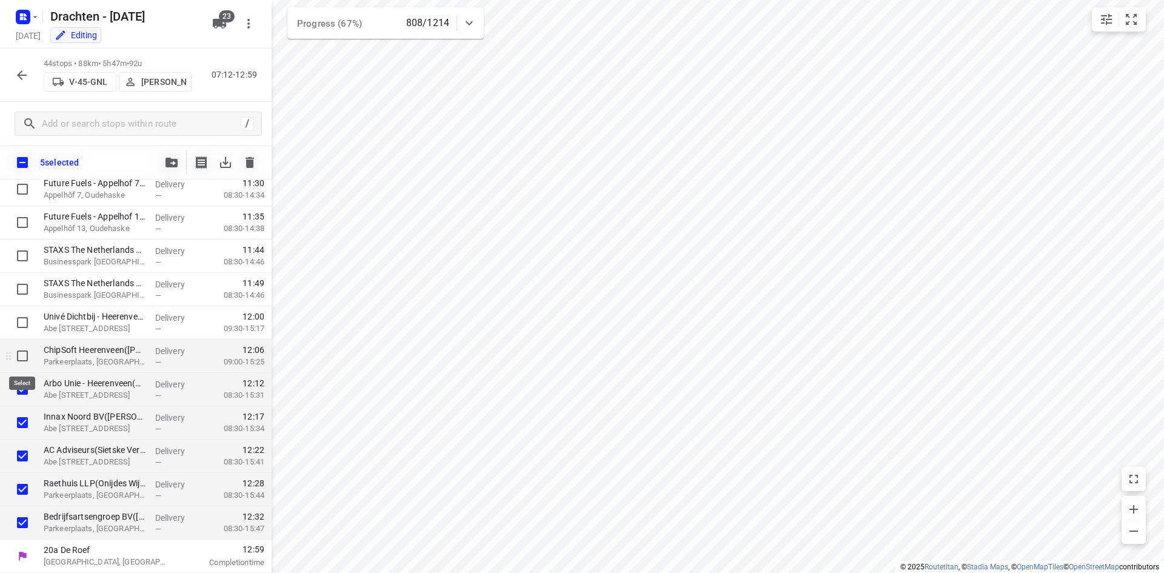
click at [24, 350] on input "checkbox" at bounding box center [22, 356] width 24 height 24
checkbox input "true"
click at [24, 316] on input "checkbox" at bounding box center [22, 322] width 24 height 24
checkbox input "true"
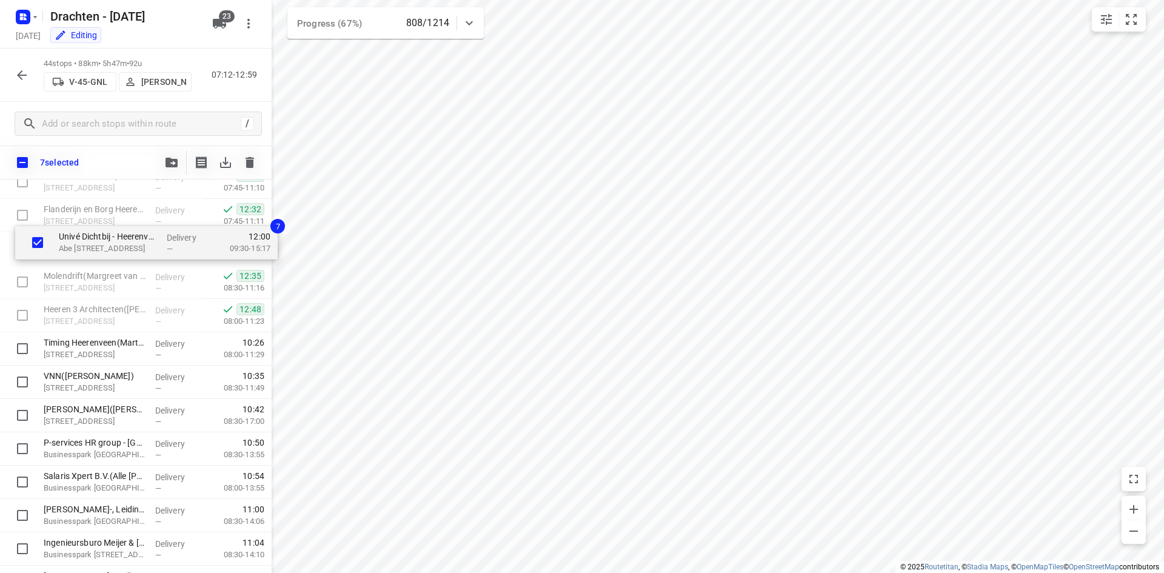
scroll to position [697, 0]
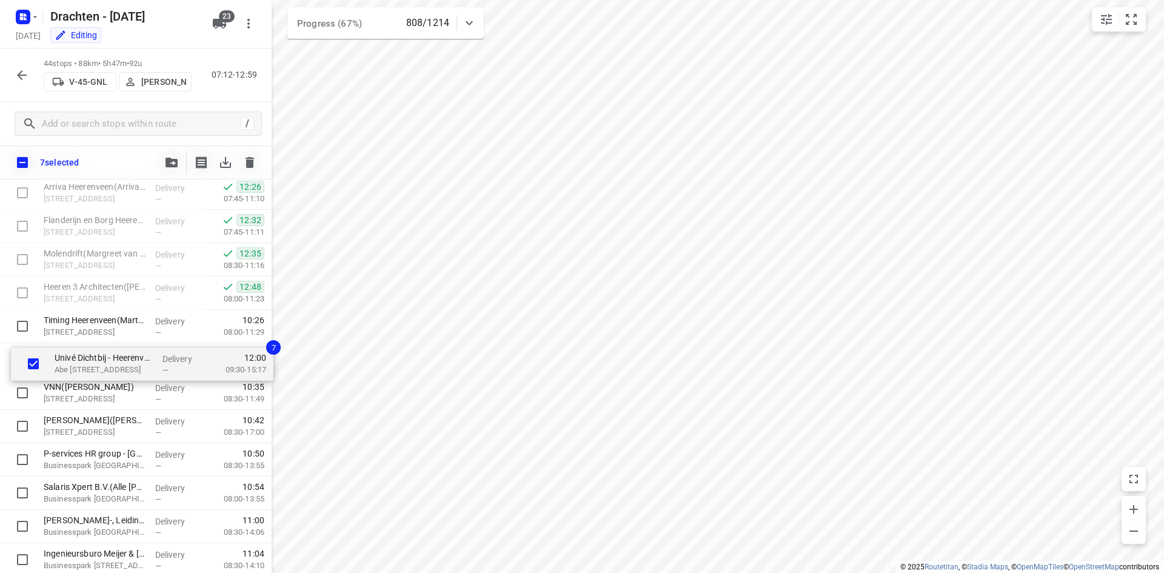
drag, startPoint x: 91, startPoint y: 566, endPoint x: 102, endPoint y: 360, distance: 207.0
click at [102, 360] on div "⭐Van der Werff Logistics | It Dok 8(Lieneke) Kanaal, Heerenveen Delivery — 08:1…" at bounding box center [136, 276] width 272 height 1467
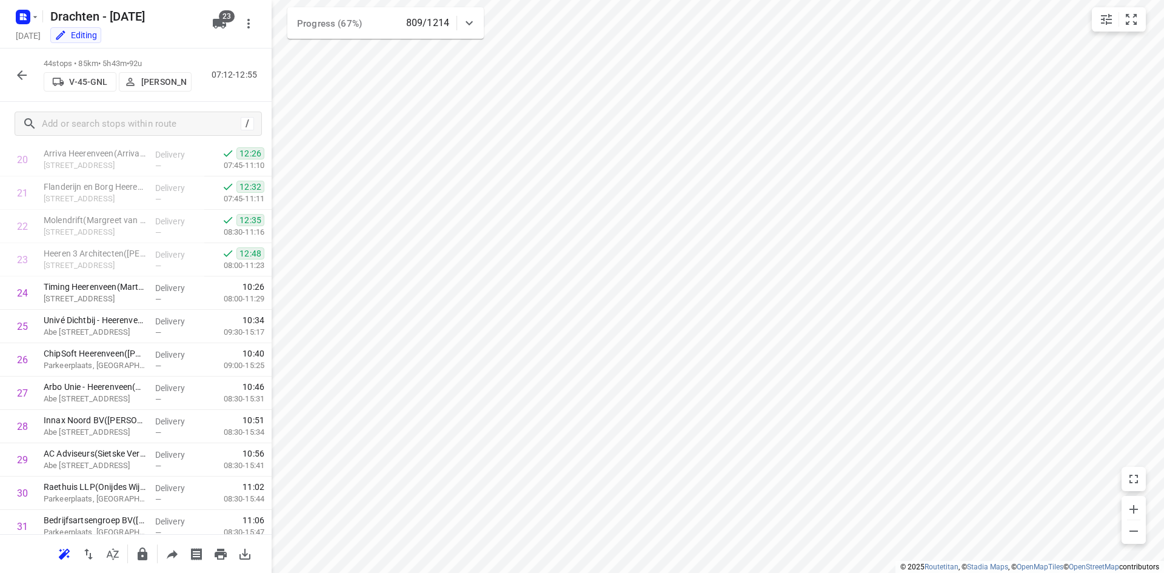
scroll to position [725, 0]
